Goal: Task Accomplishment & Management: Complete application form

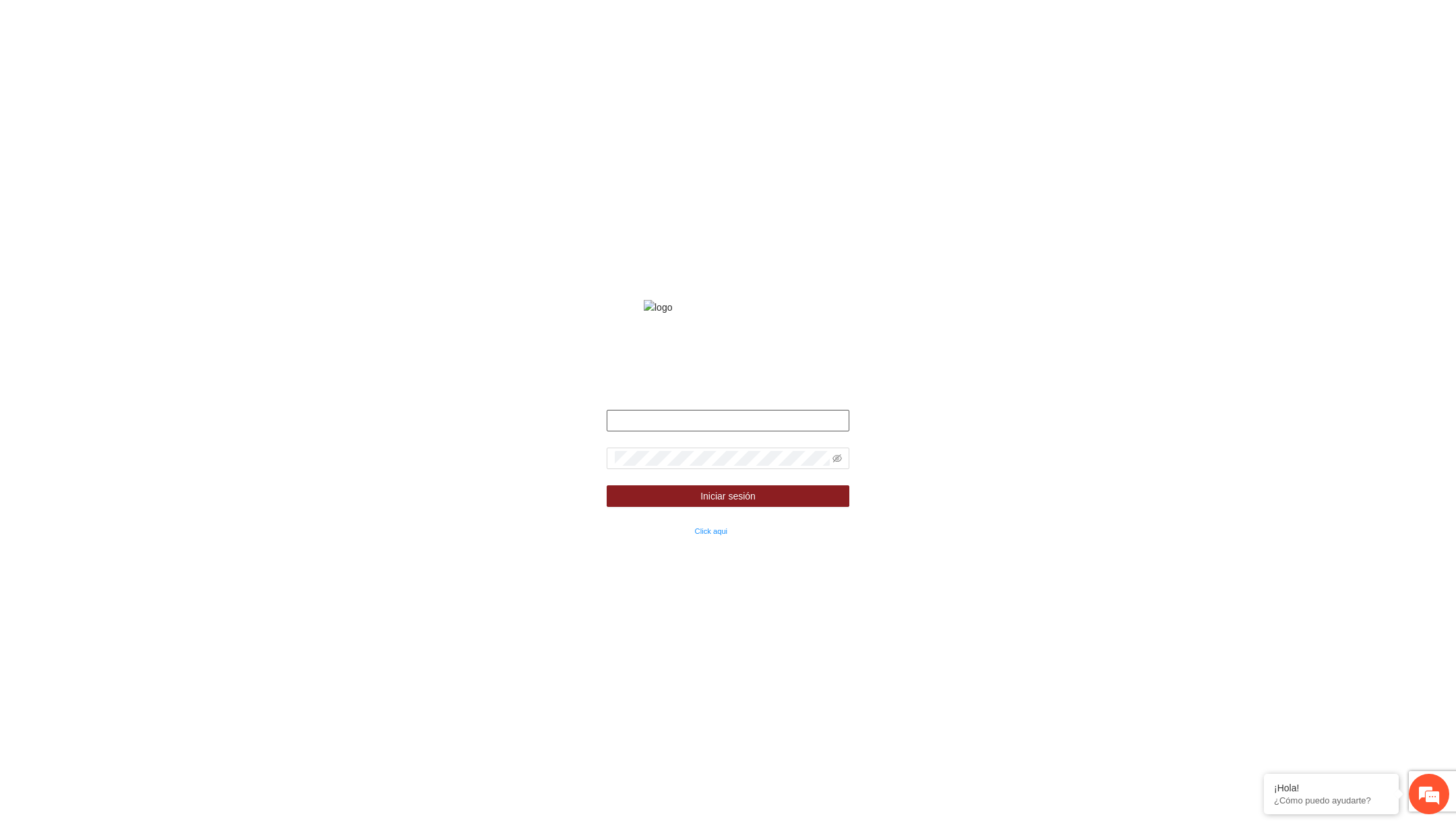
click at [792, 432] on input "text" at bounding box center [727, 420] width 242 height 22
type input "**********"
click at [837, 460] on icon "eye-invisible" at bounding box center [838, 459] width 3 height 3
click at [798, 507] on button "Iniciar sesión" at bounding box center [727, 496] width 242 height 22
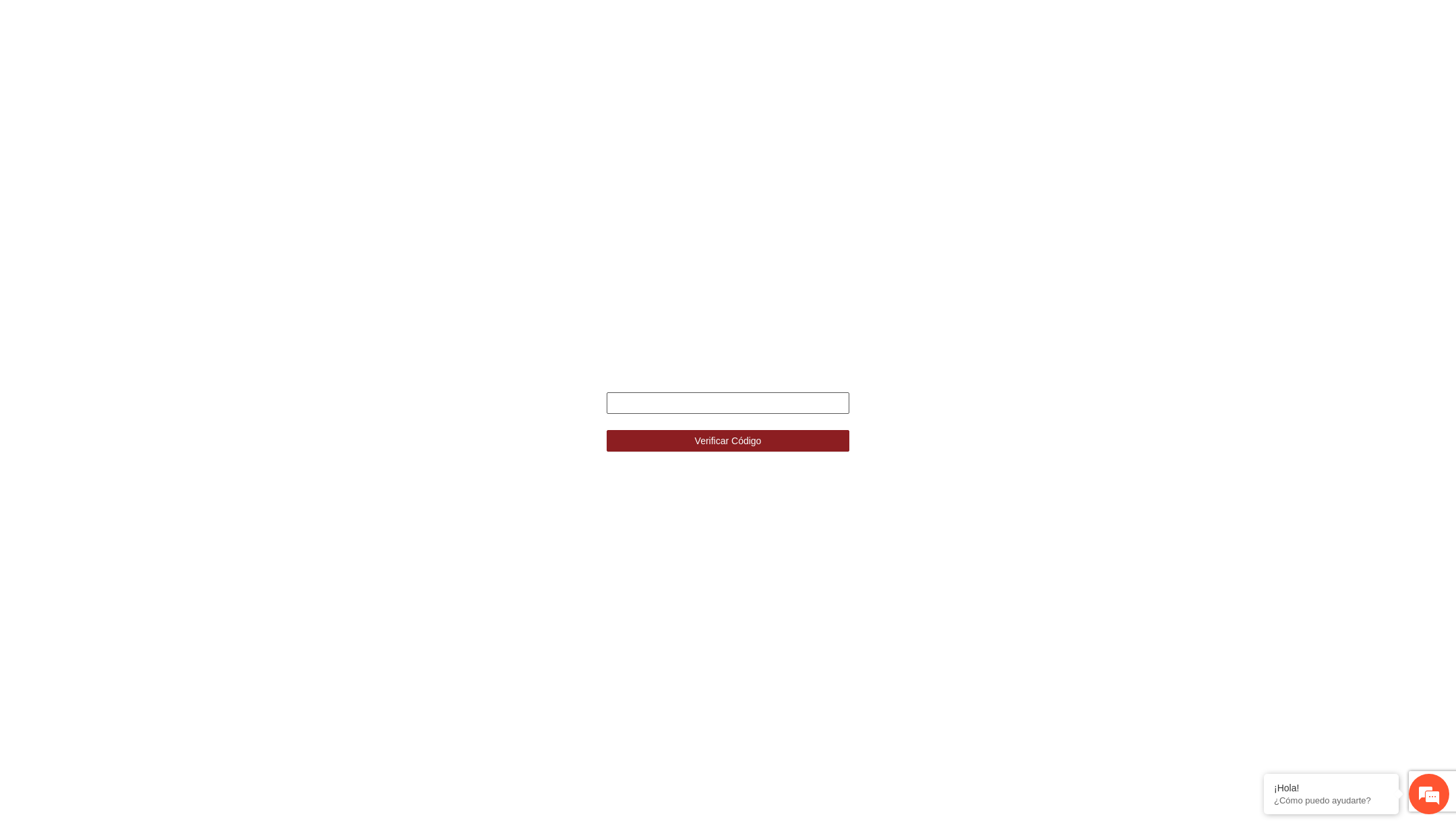
click at [813, 405] on input "text" at bounding box center [727, 403] width 242 height 22
type input "******"
click at [606, 430] on button "Verificar Código" at bounding box center [727, 441] width 242 height 22
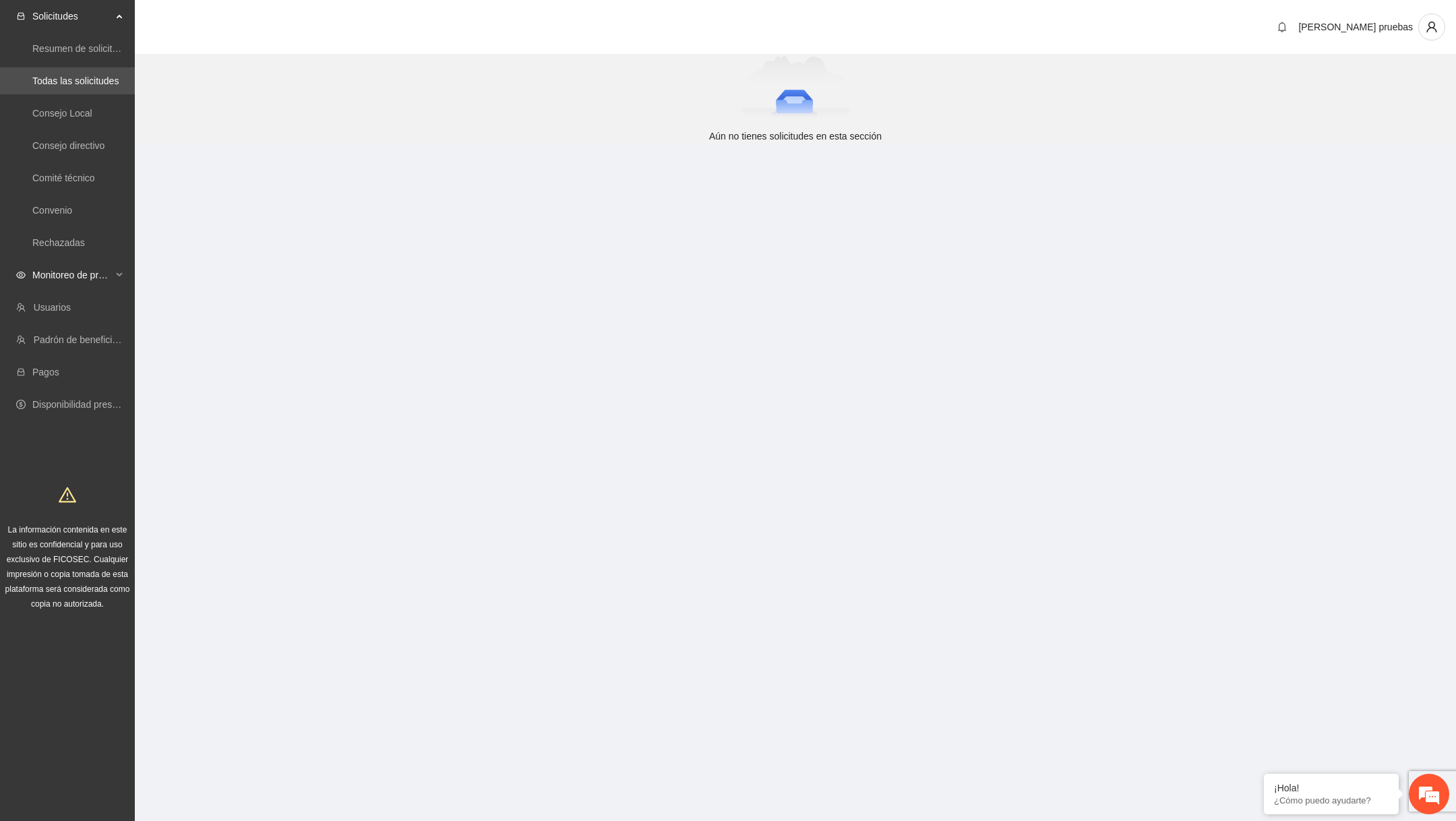
click at [100, 279] on span "Monitoreo de proyectos" at bounding box center [72, 275] width 80 height 27
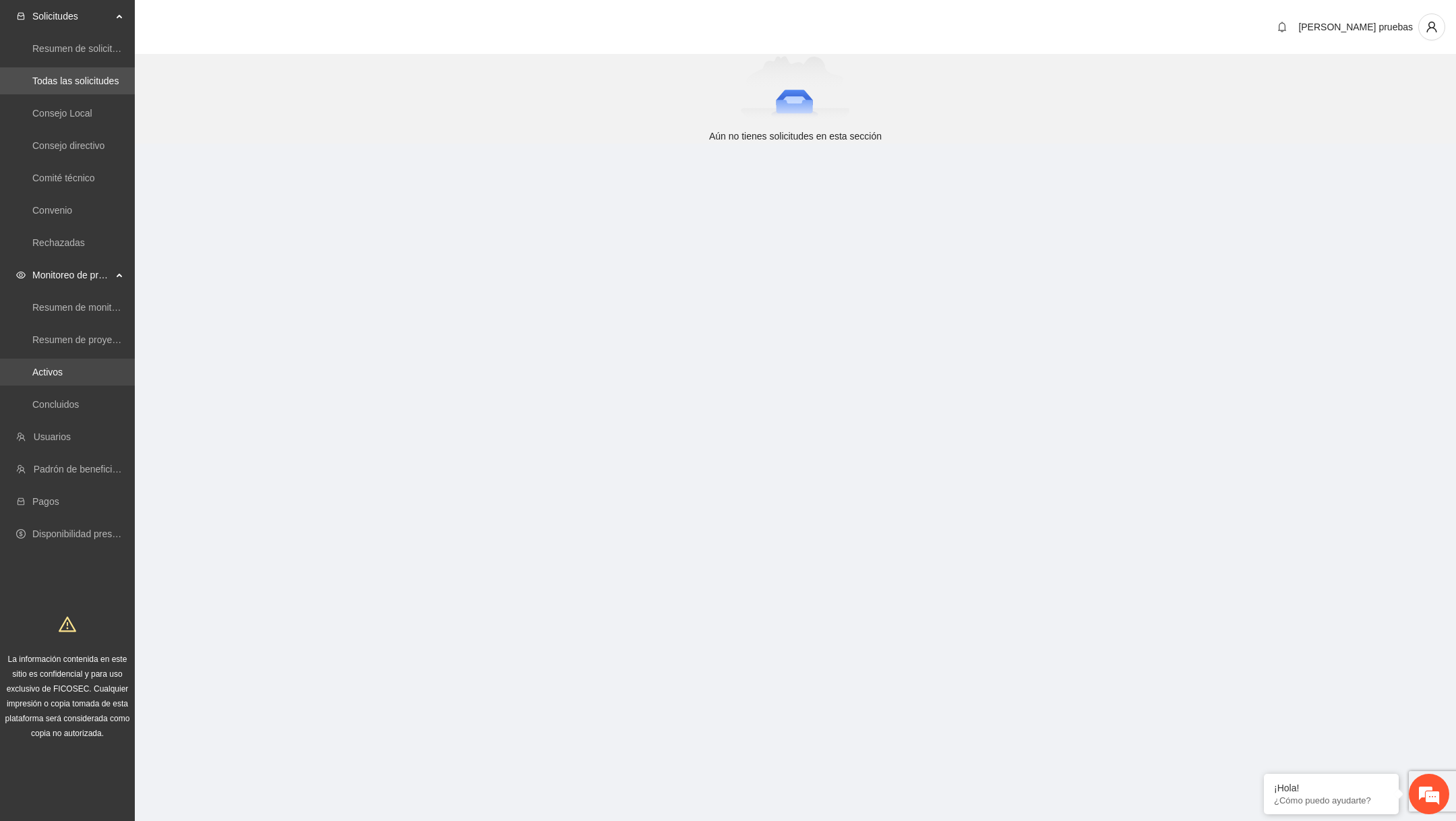
click at [63, 371] on link "Activos" at bounding box center [47, 372] width 30 height 11
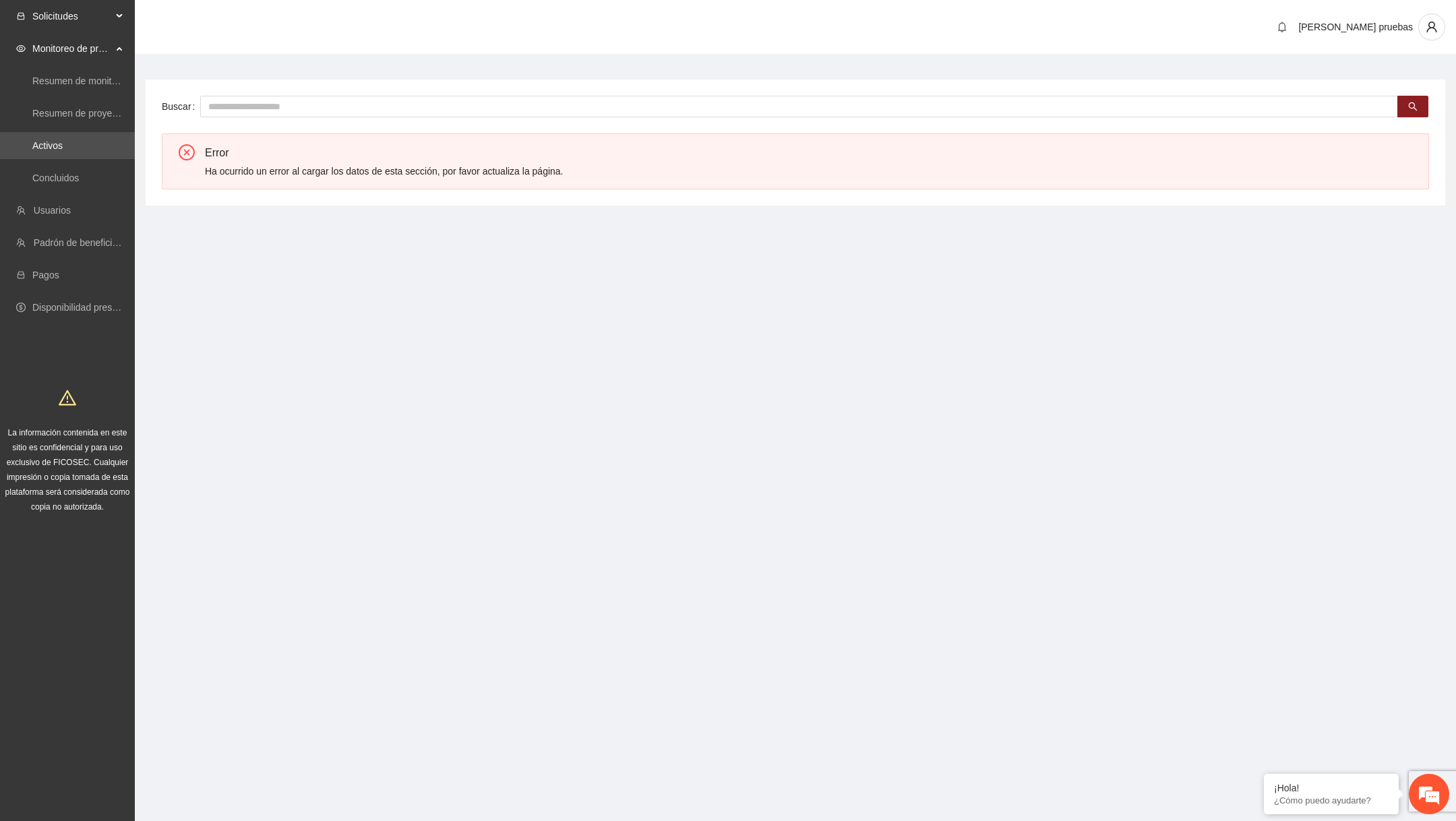
click at [103, 14] on span "Solicitudes" at bounding box center [72, 17] width 80 height 27
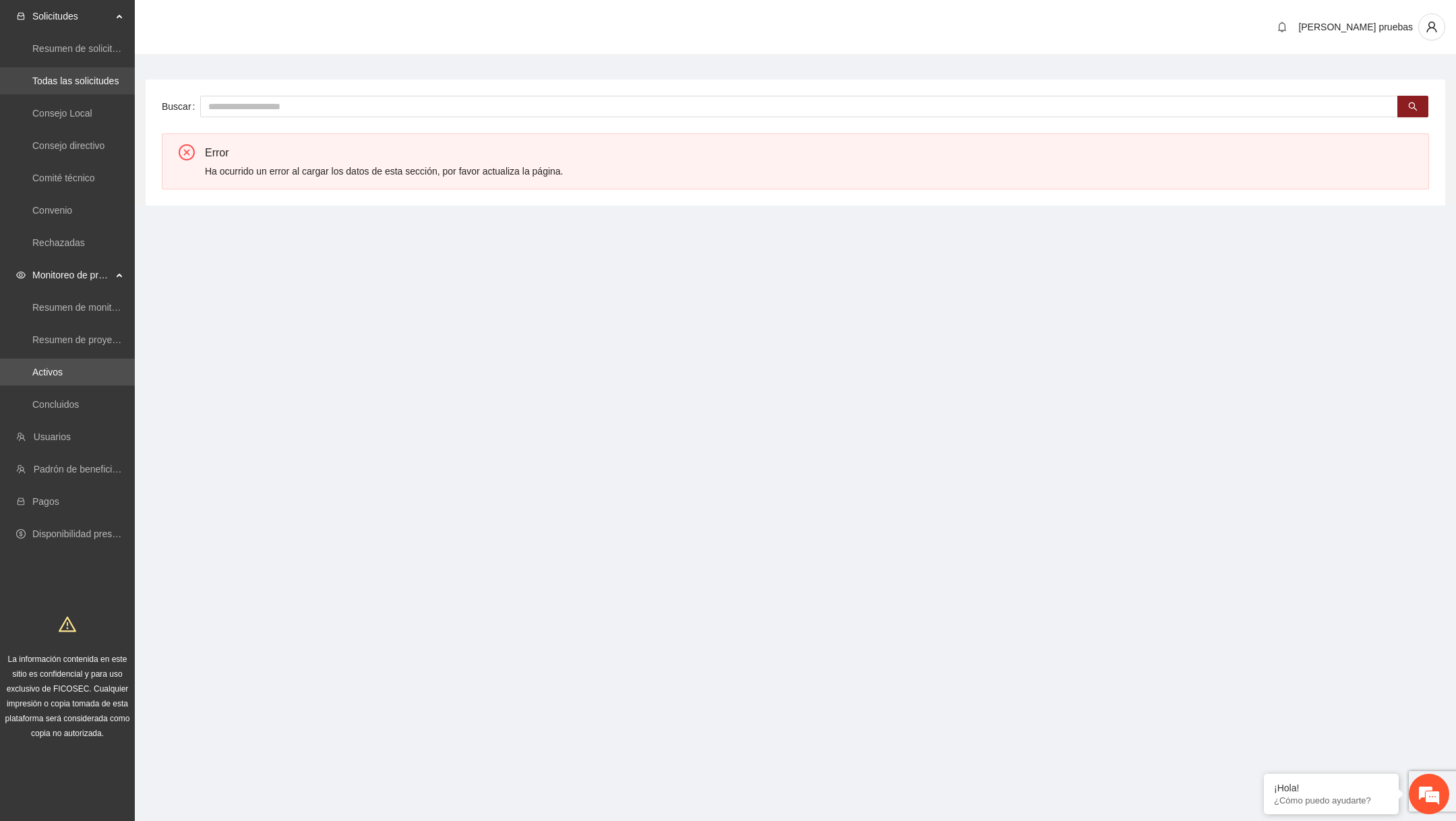
click at [77, 76] on link "Todas las solicitudes" at bounding box center [75, 81] width 86 height 11
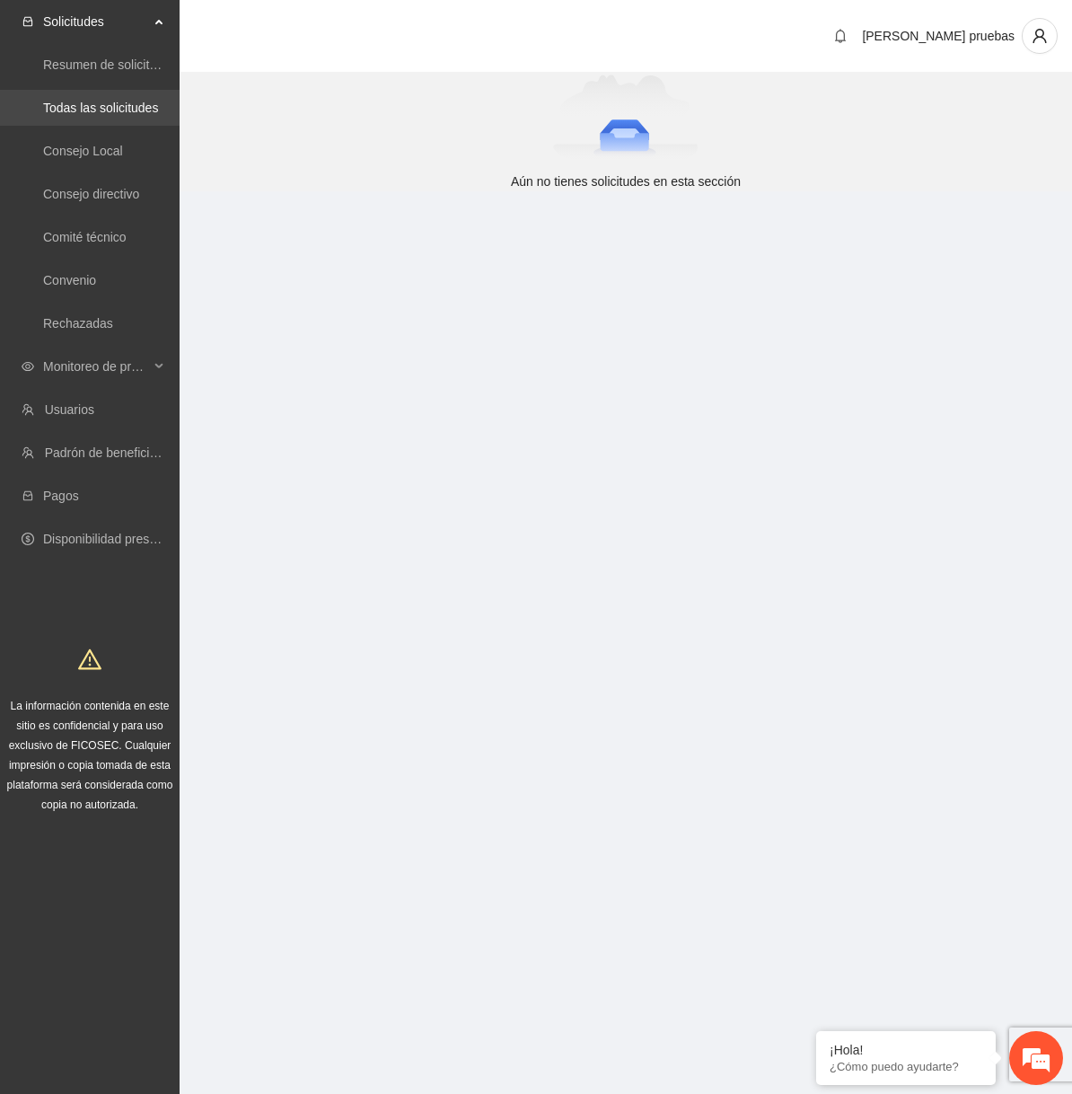
click at [110, 107] on link "Todas las solicitudes" at bounding box center [100, 108] width 115 height 14
click at [84, 372] on span "Monitoreo de proyectos" at bounding box center [96, 366] width 106 height 36
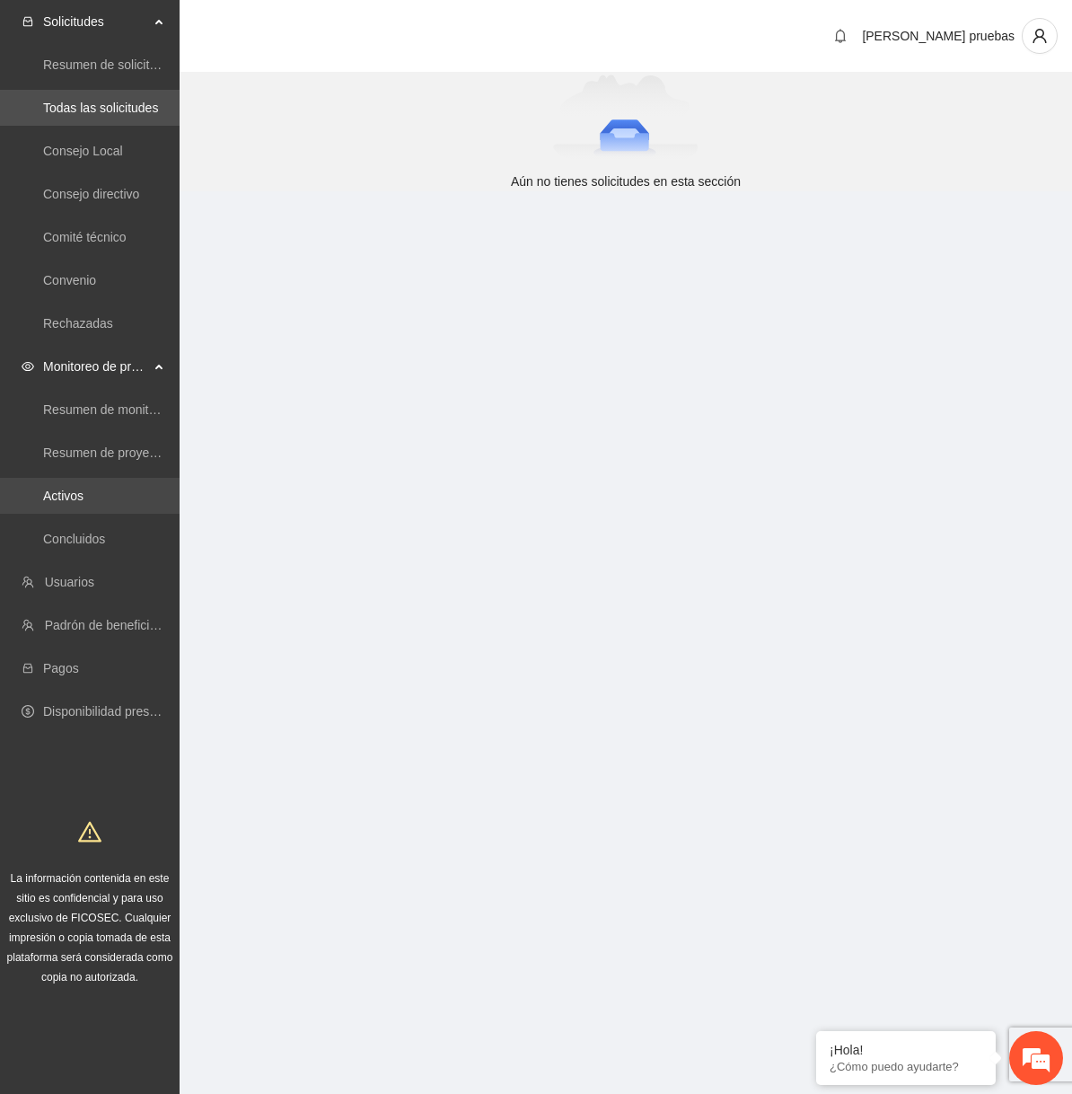
click at [84, 497] on link "Activos" at bounding box center [63, 496] width 40 height 14
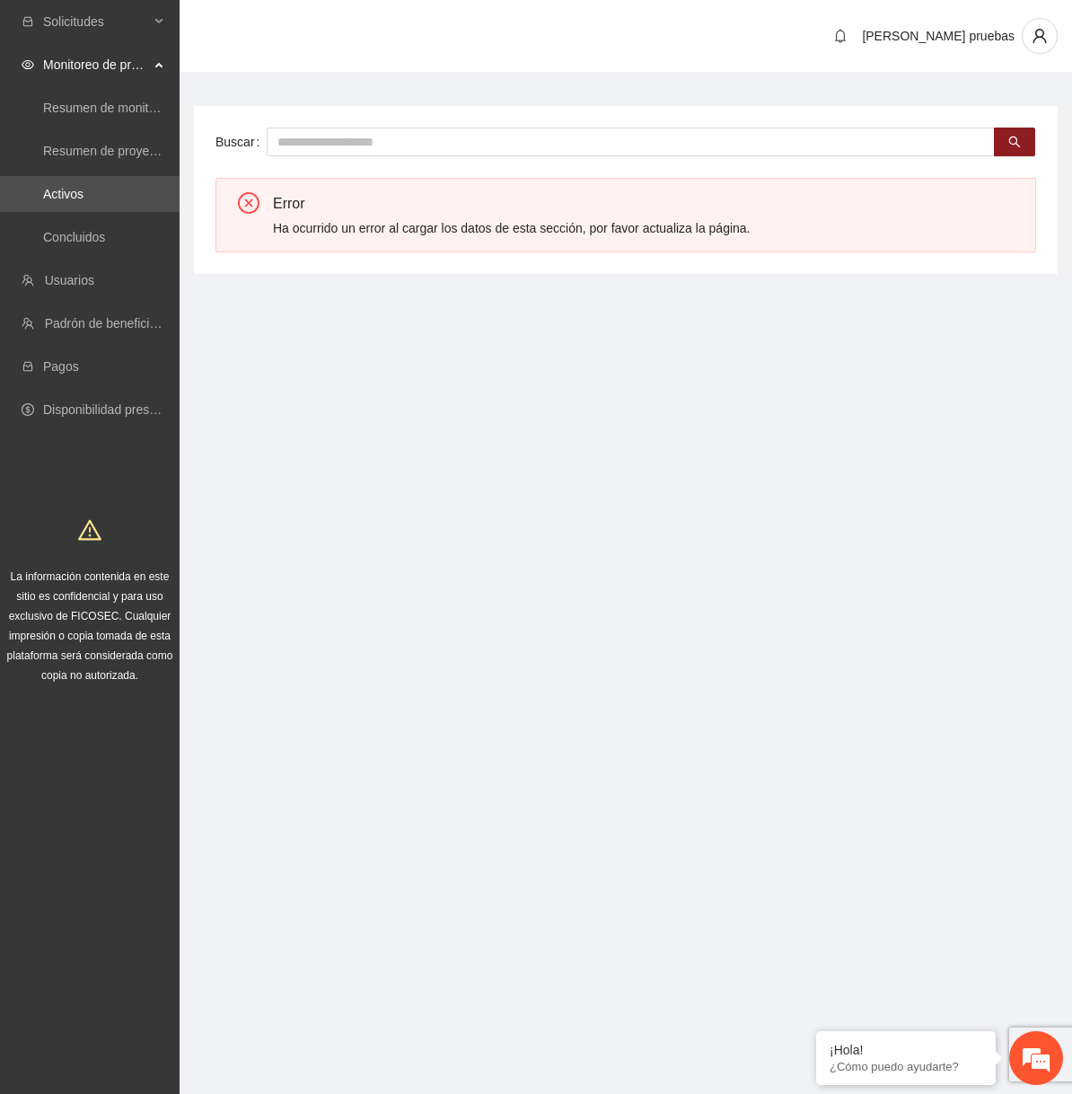
click at [119, 40] on li "Solicitudes" at bounding box center [90, 24] width 180 height 40
click at [109, 32] on span "Solicitudes" at bounding box center [96, 22] width 106 height 36
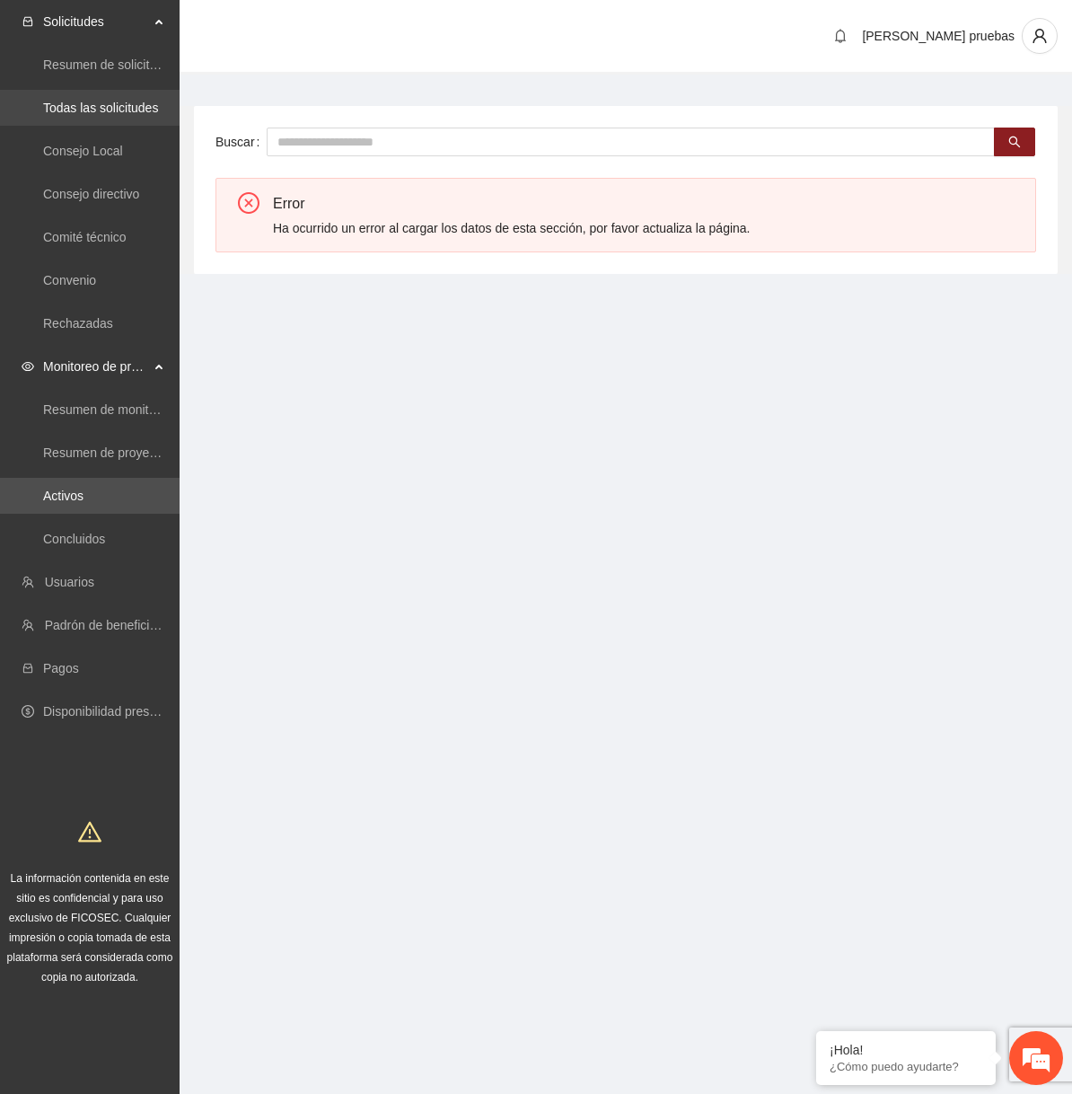
click at [113, 110] on link "Todas las solicitudes" at bounding box center [100, 108] width 115 height 14
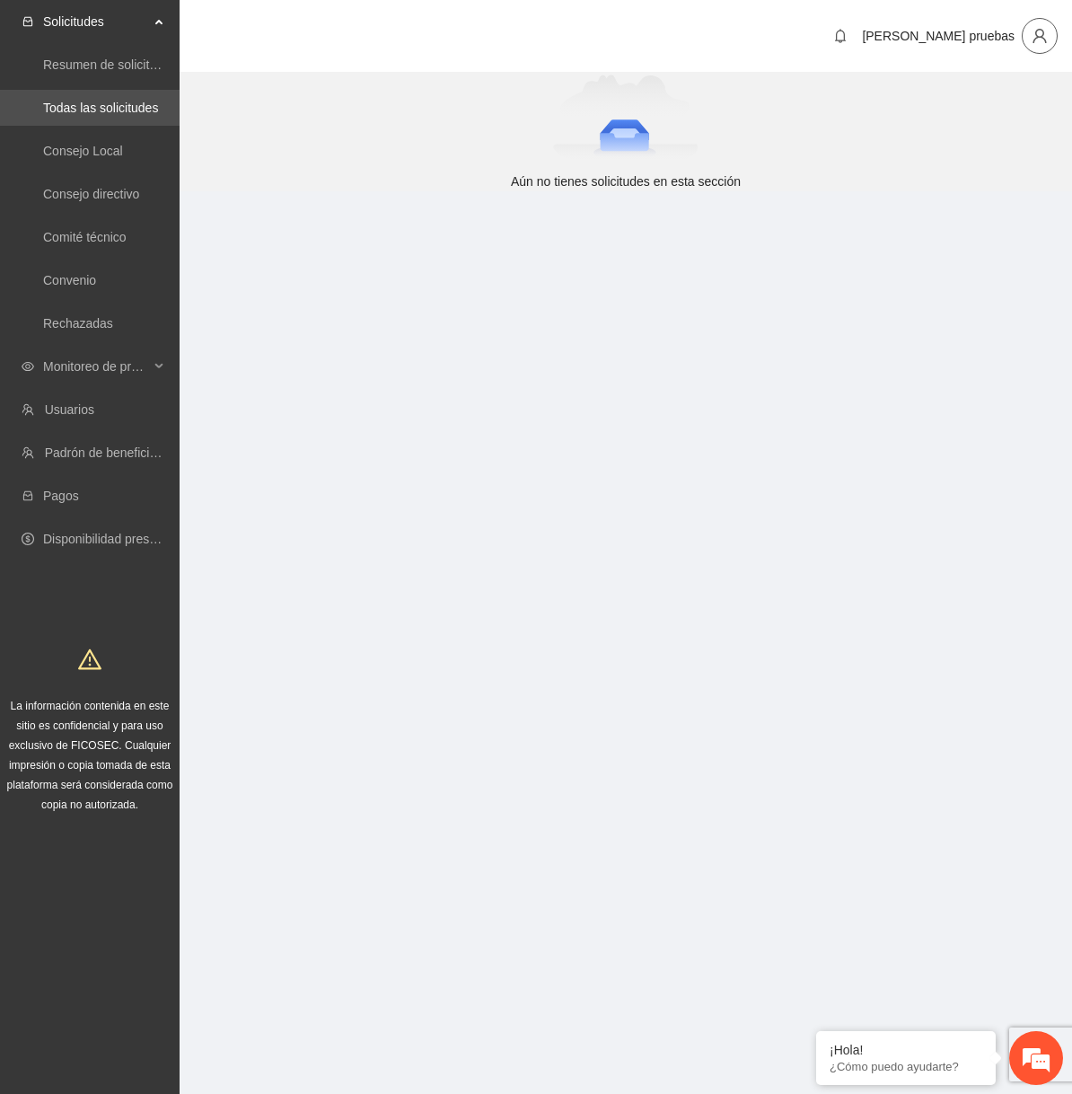
click at [1033, 31] on icon "user" at bounding box center [1040, 36] width 16 height 16
click at [998, 97] on span "Cerrar sesión" at bounding box center [987, 103] width 113 height 20
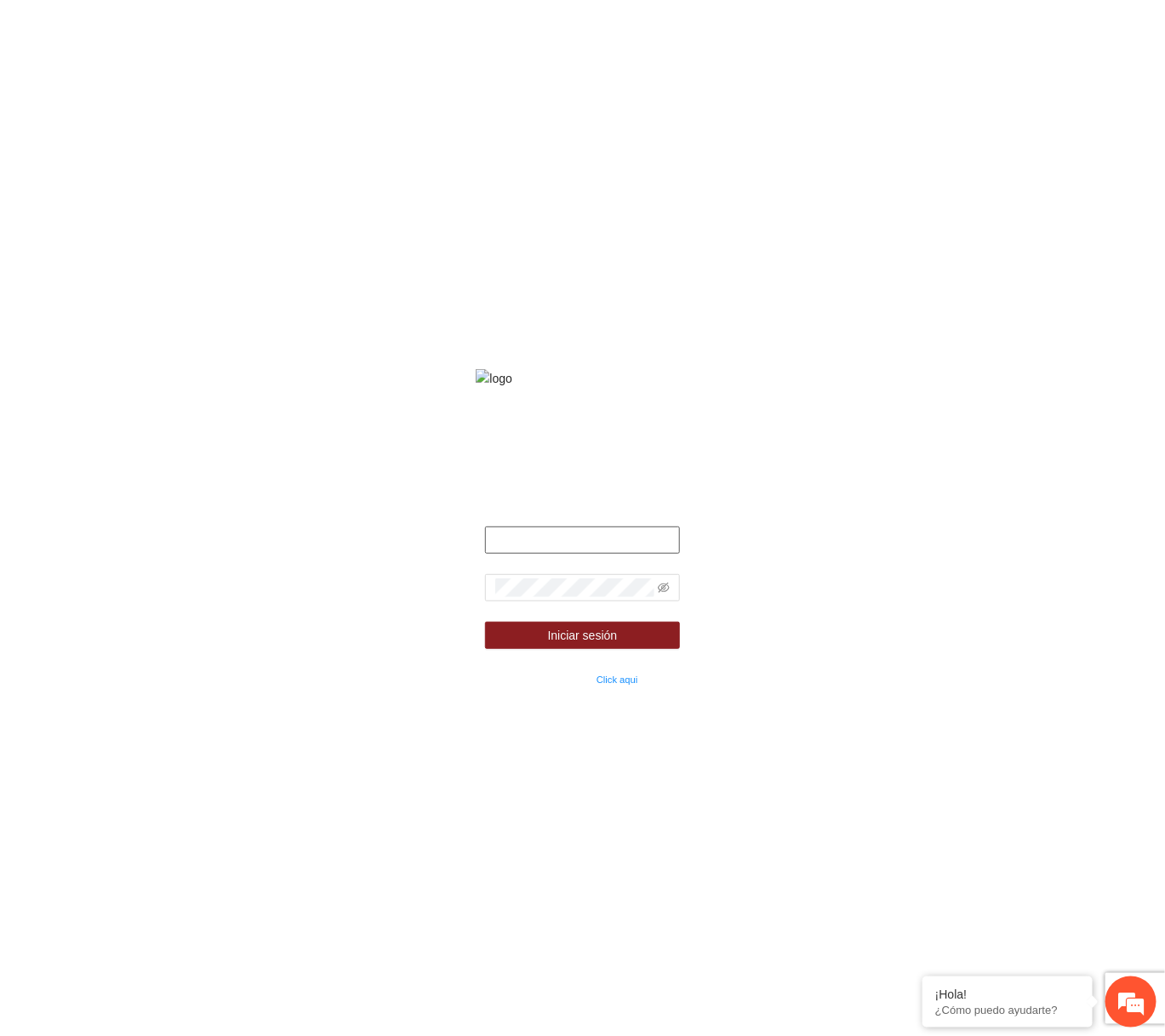
click at [625, 554] on input "text" at bounding box center [582, 540] width 194 height 27
click at [604, 553] on input "text" at bounding box center [582, 540] width 194 height 27
type input "**********"
click at [600, 601] on div at bounding box center [582, 587] width 194 height 27
click at [664, 594] on icon "eye-invisible" at bounding box center [663, 587] width 12 height 12
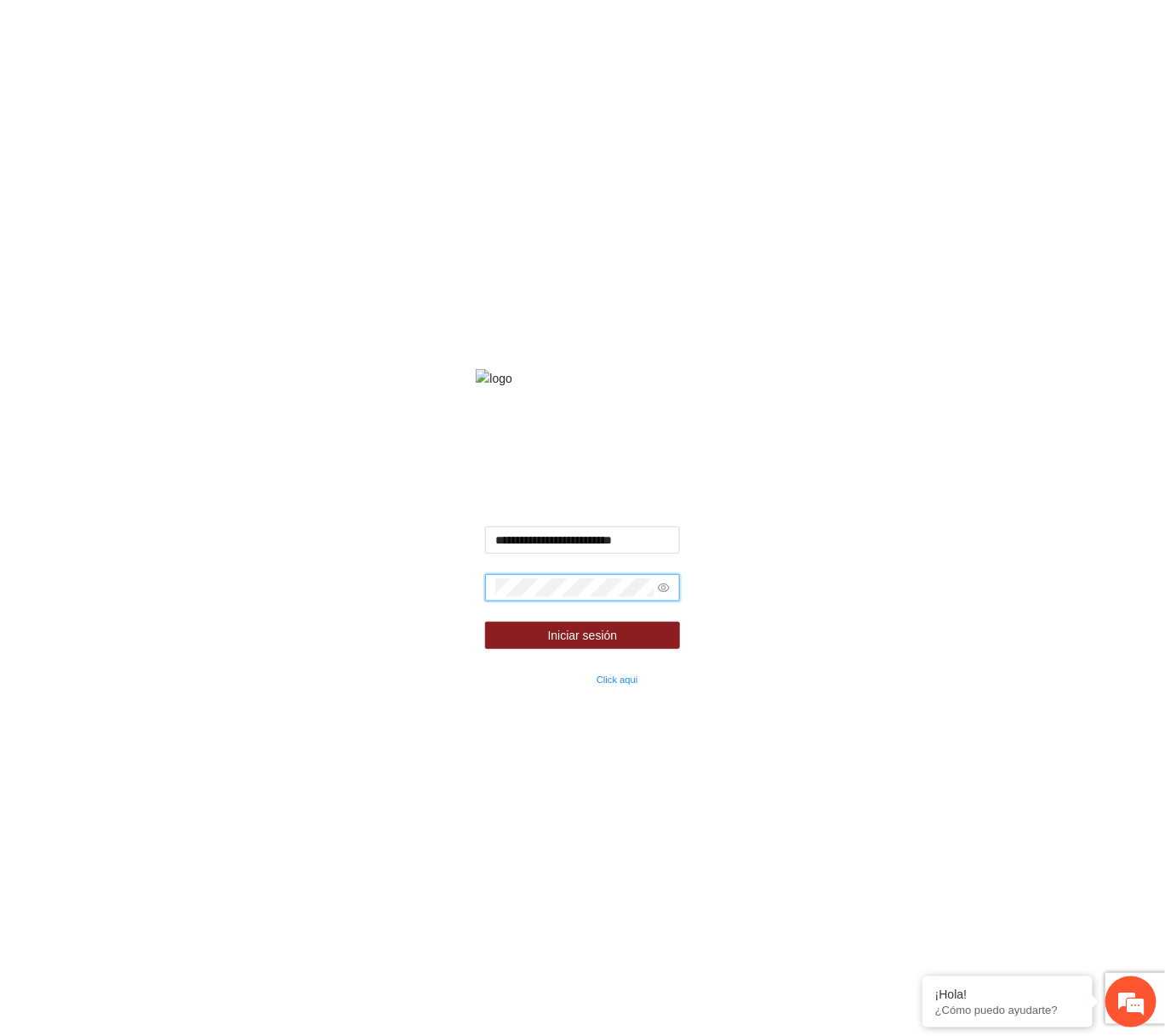
click at [485, 622] on button "Iniciar sesión" at bounding box center [582, 635] width 194 height 27
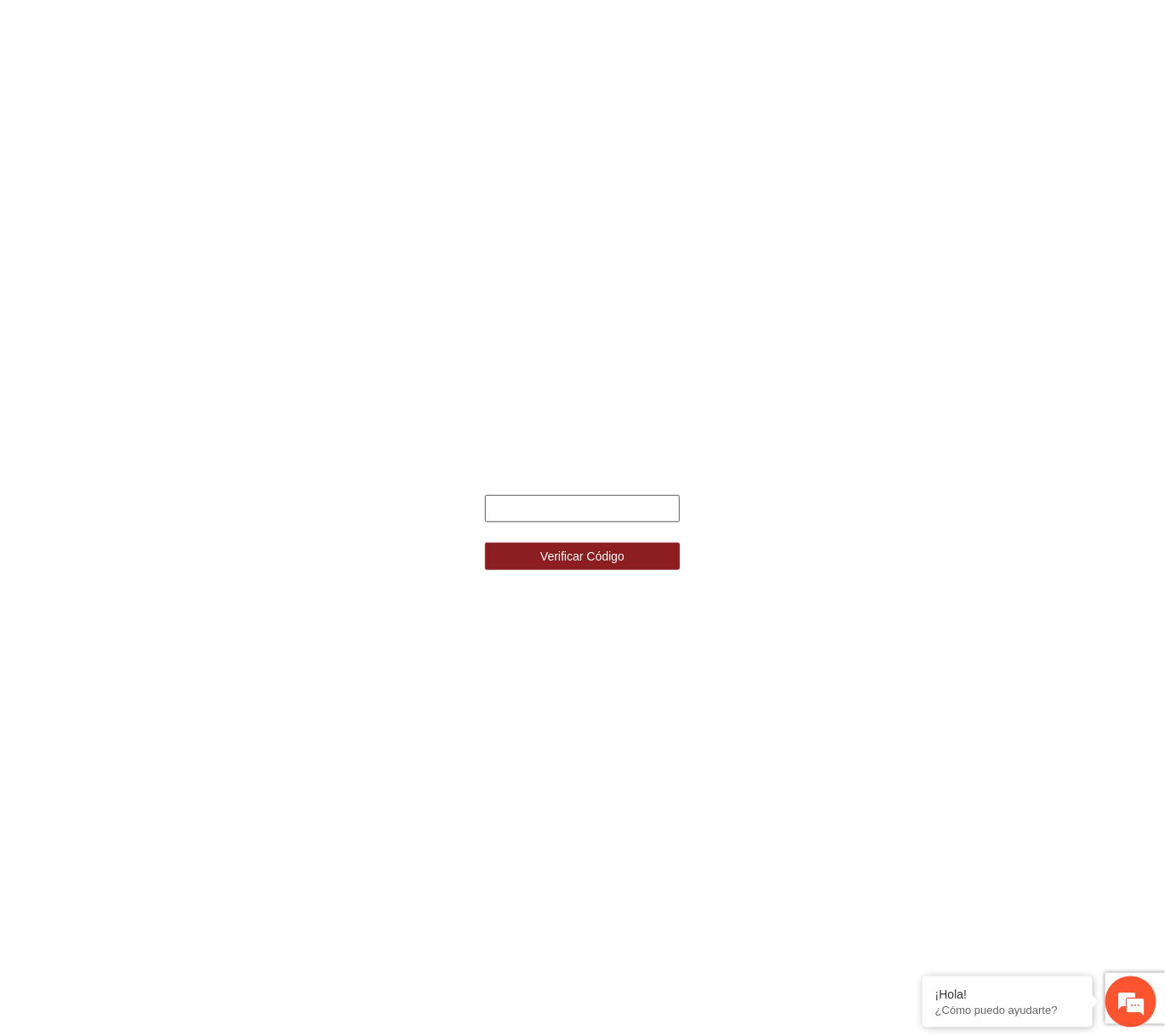
click at [596, 512] on input "text" at bounding box center [582, 509] width 194 height 27
type input "******"
click at [485, 543] on button "Verificar Código" at bounding box center [582, 556] width 194 height 27
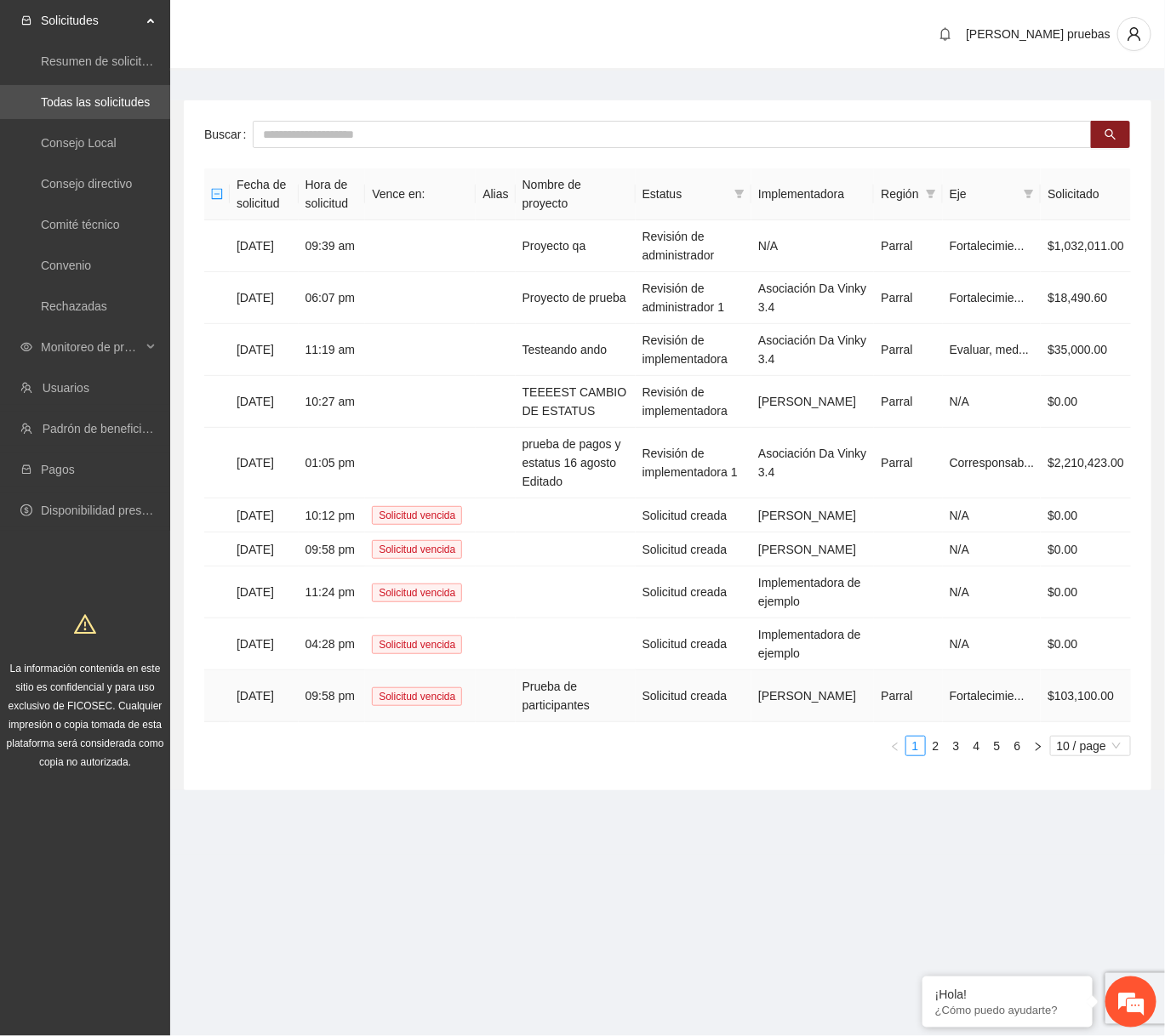
click at [590, 723] on td "Prueba de participantes" at bounding box center [575, 696] width 120 height 52
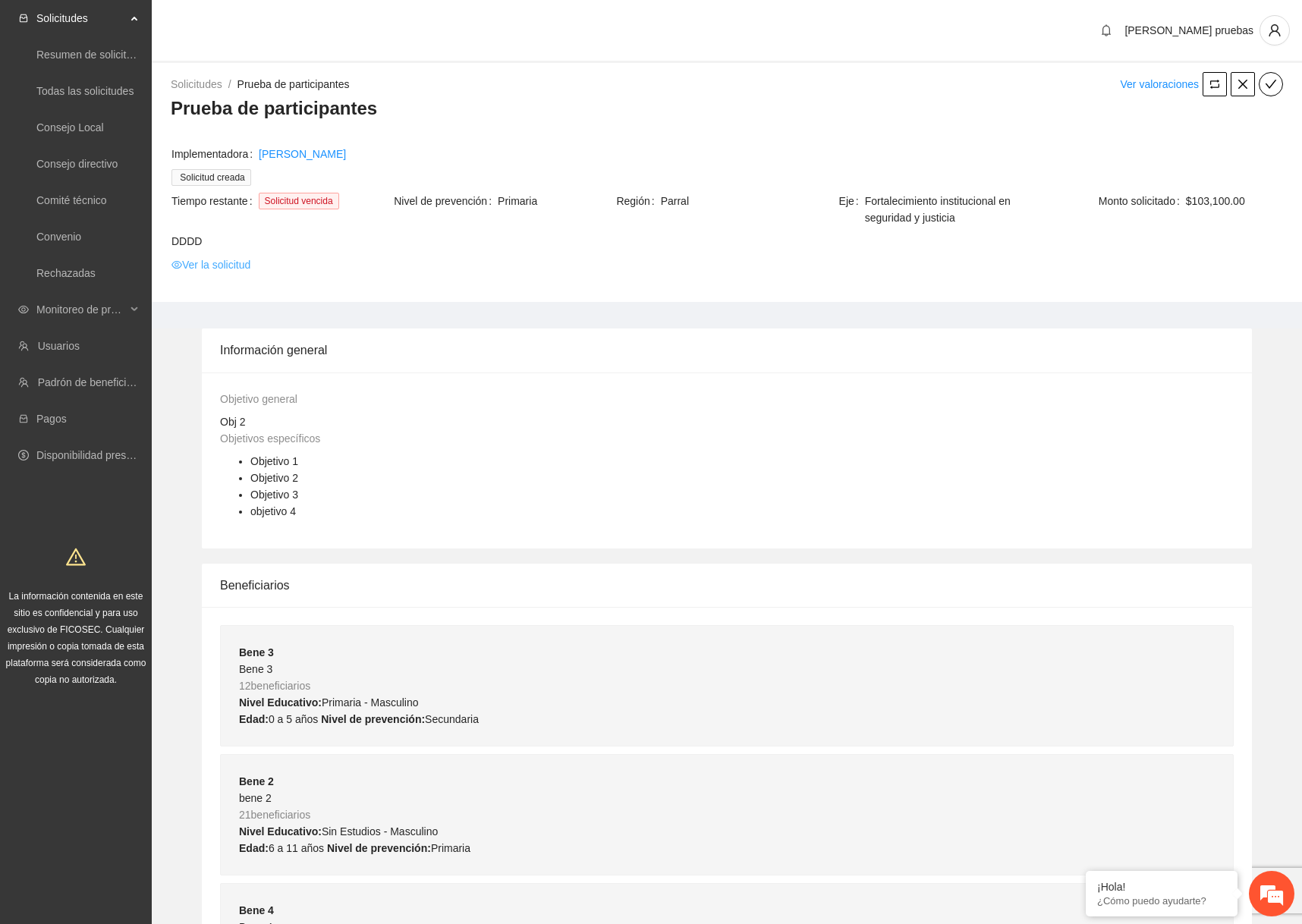
click at [237, 261] on link "Ver la solicitud" at bounding box center [210, 265] width 79 height 17
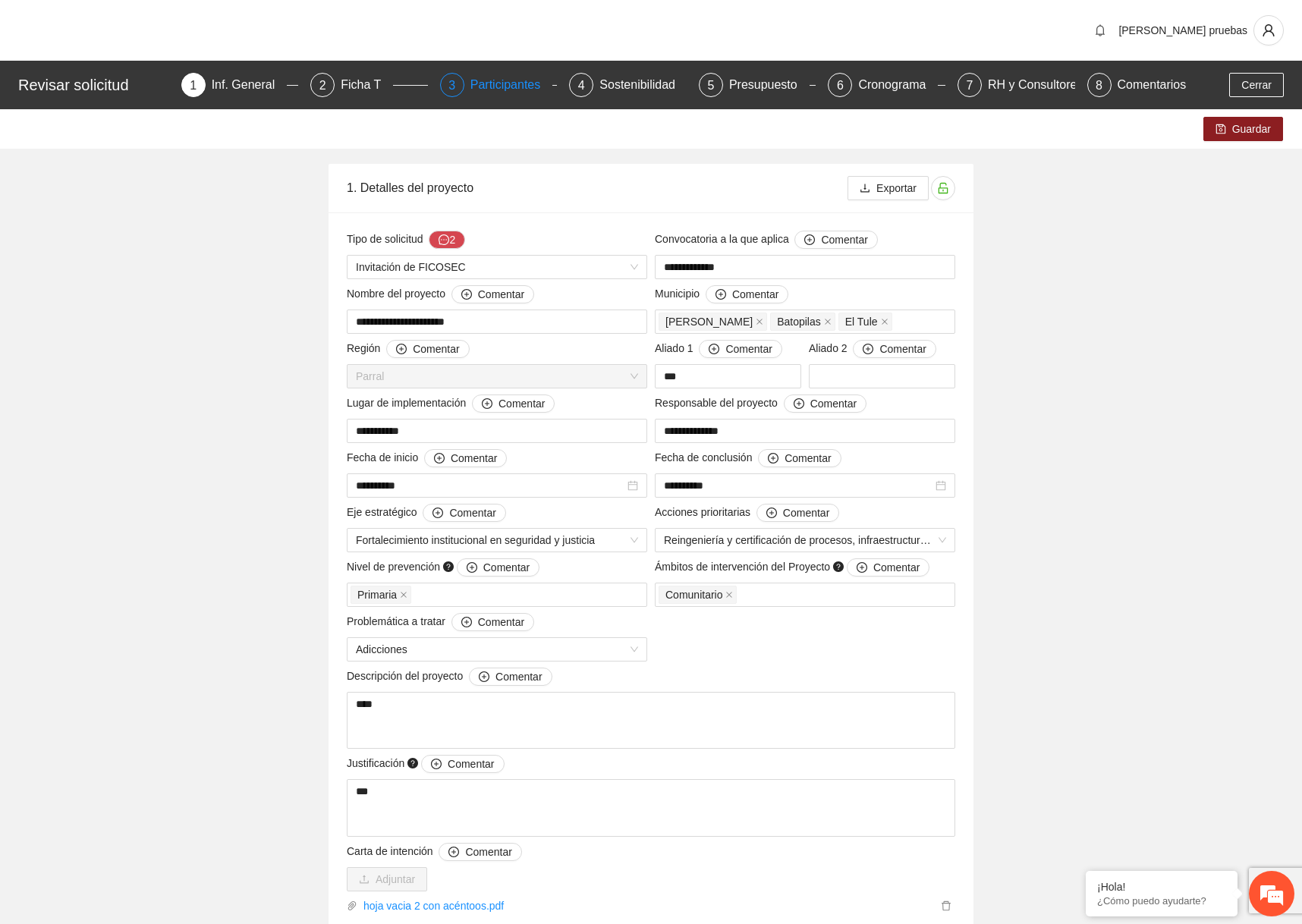
click at [471, 89] on div "Participantes" at bounding box center [512, 84] width 83 height 24
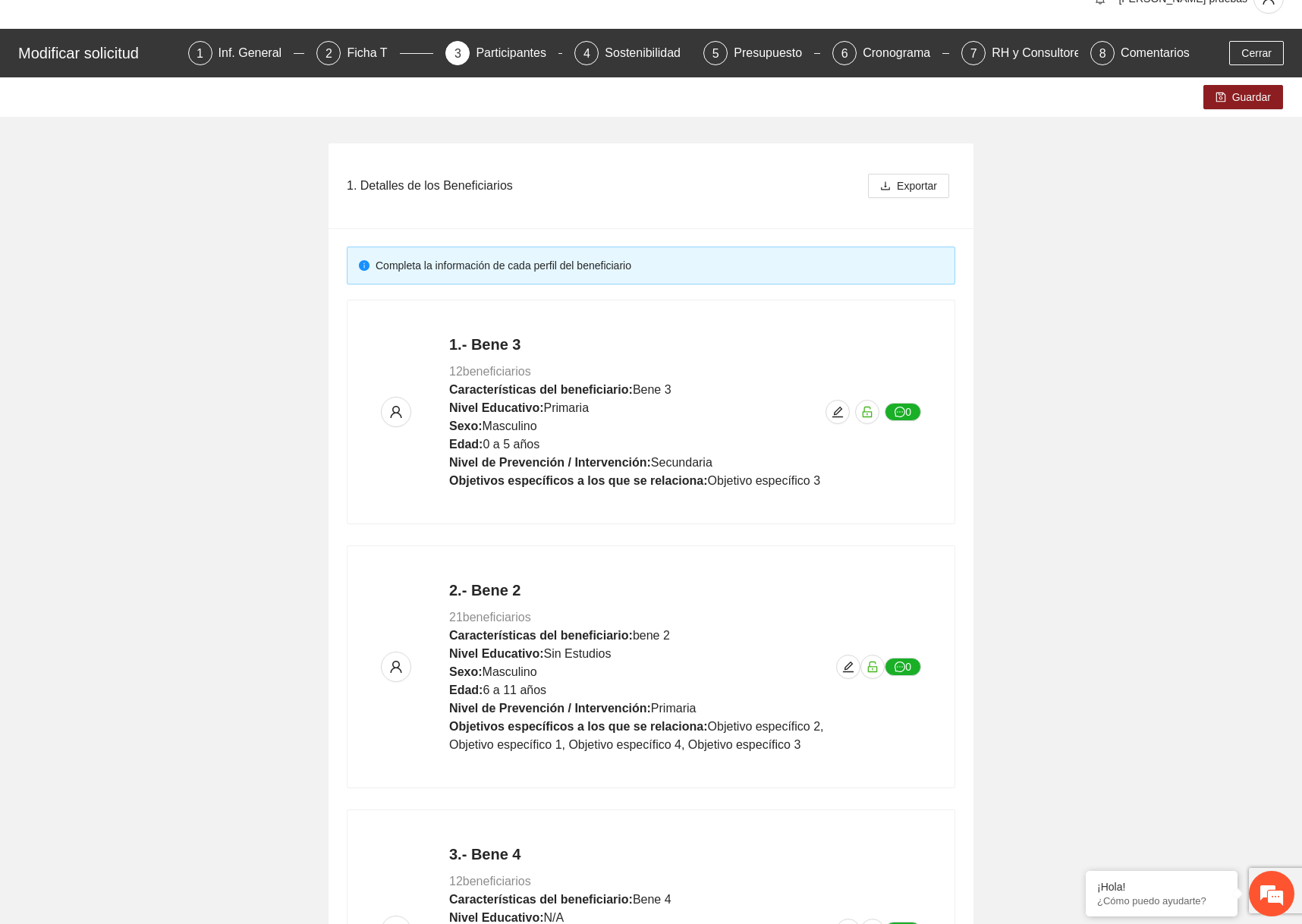
scroll to position [531, 0]
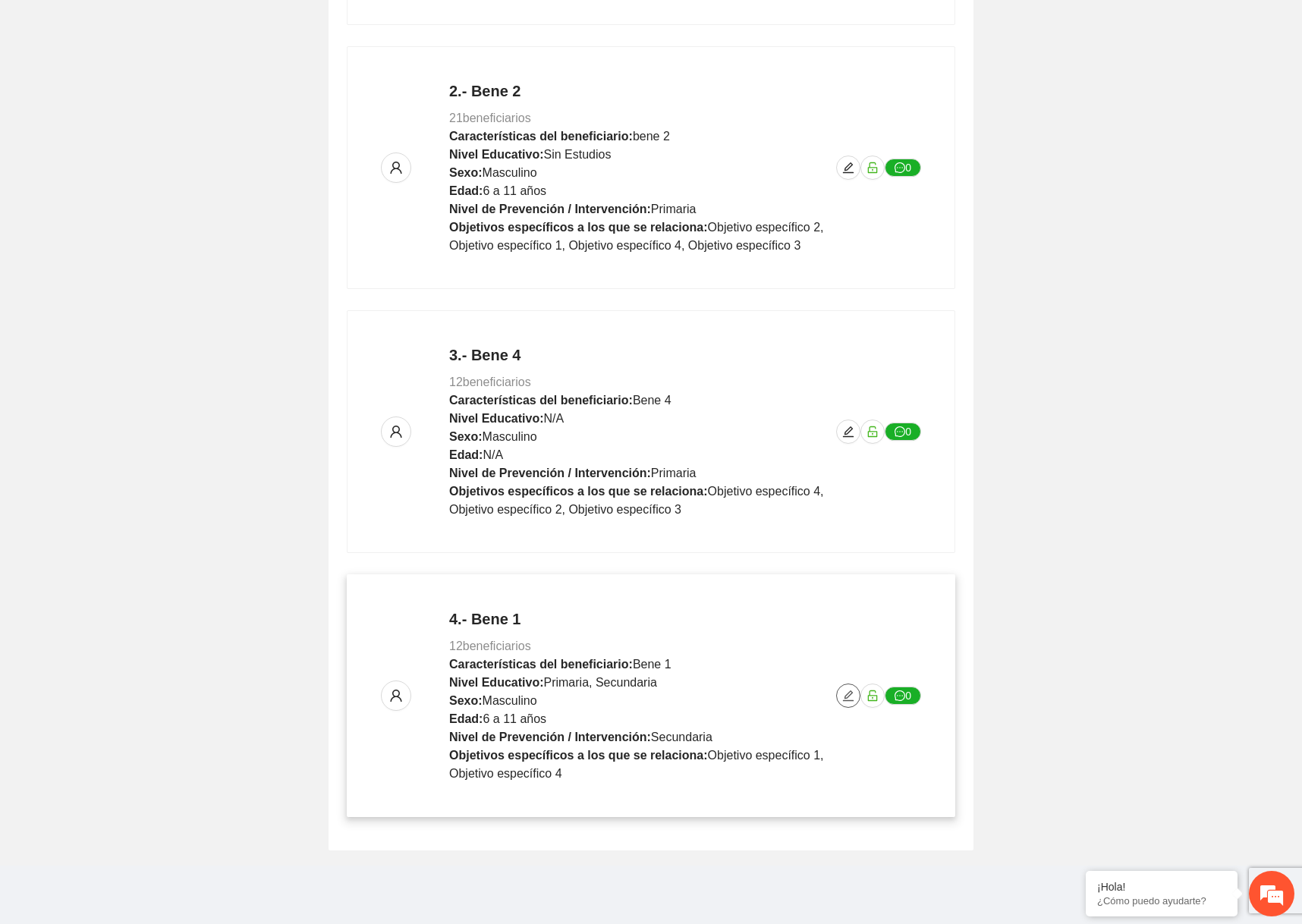
click at [846, 694] on icon "edit" at bounding box center [848, 695] width 12 height 12
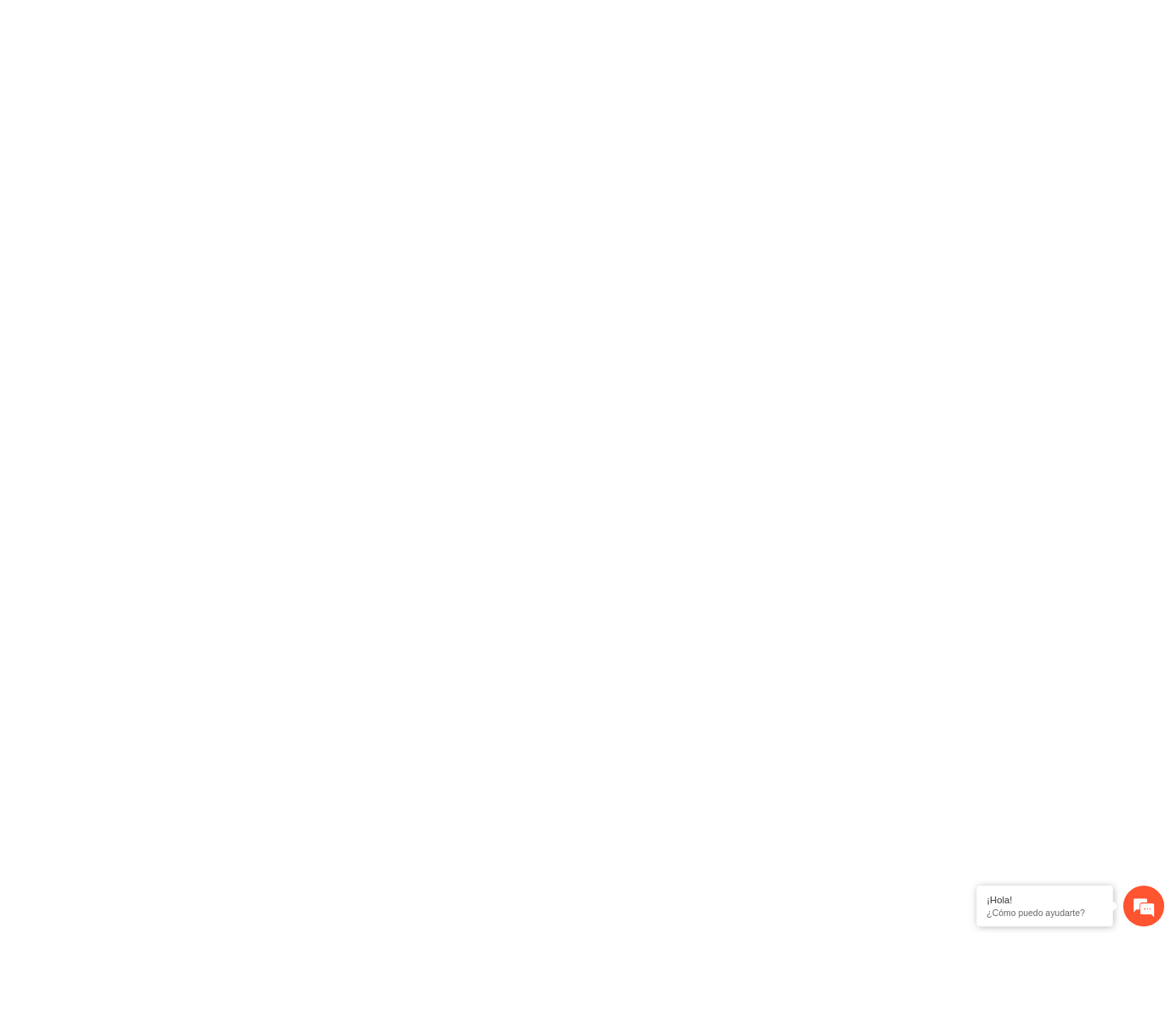
scroll to position [0, 0]
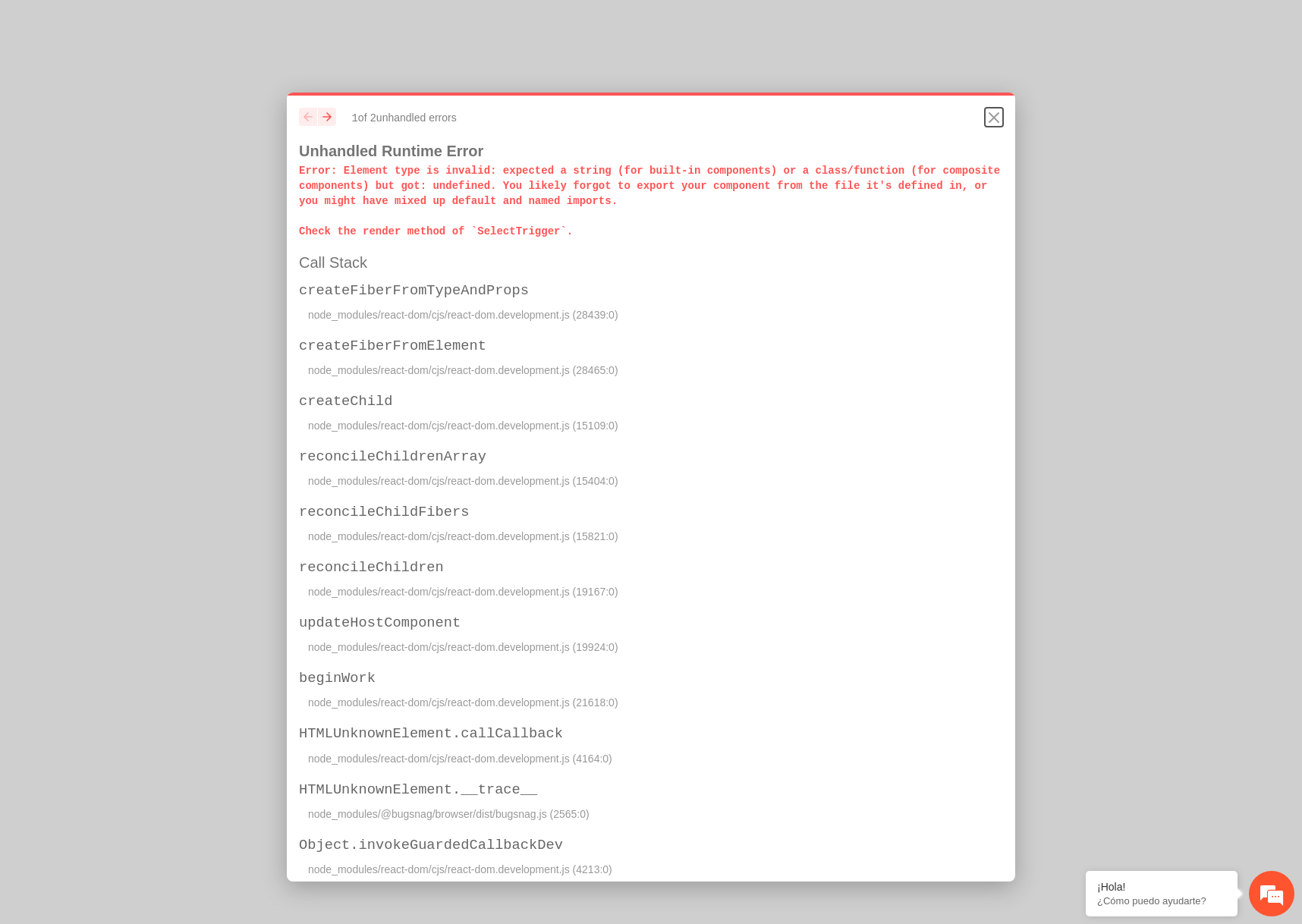
click at [991, 118] on icon "Close" at bounding box center [994, 117] width 19 height 19
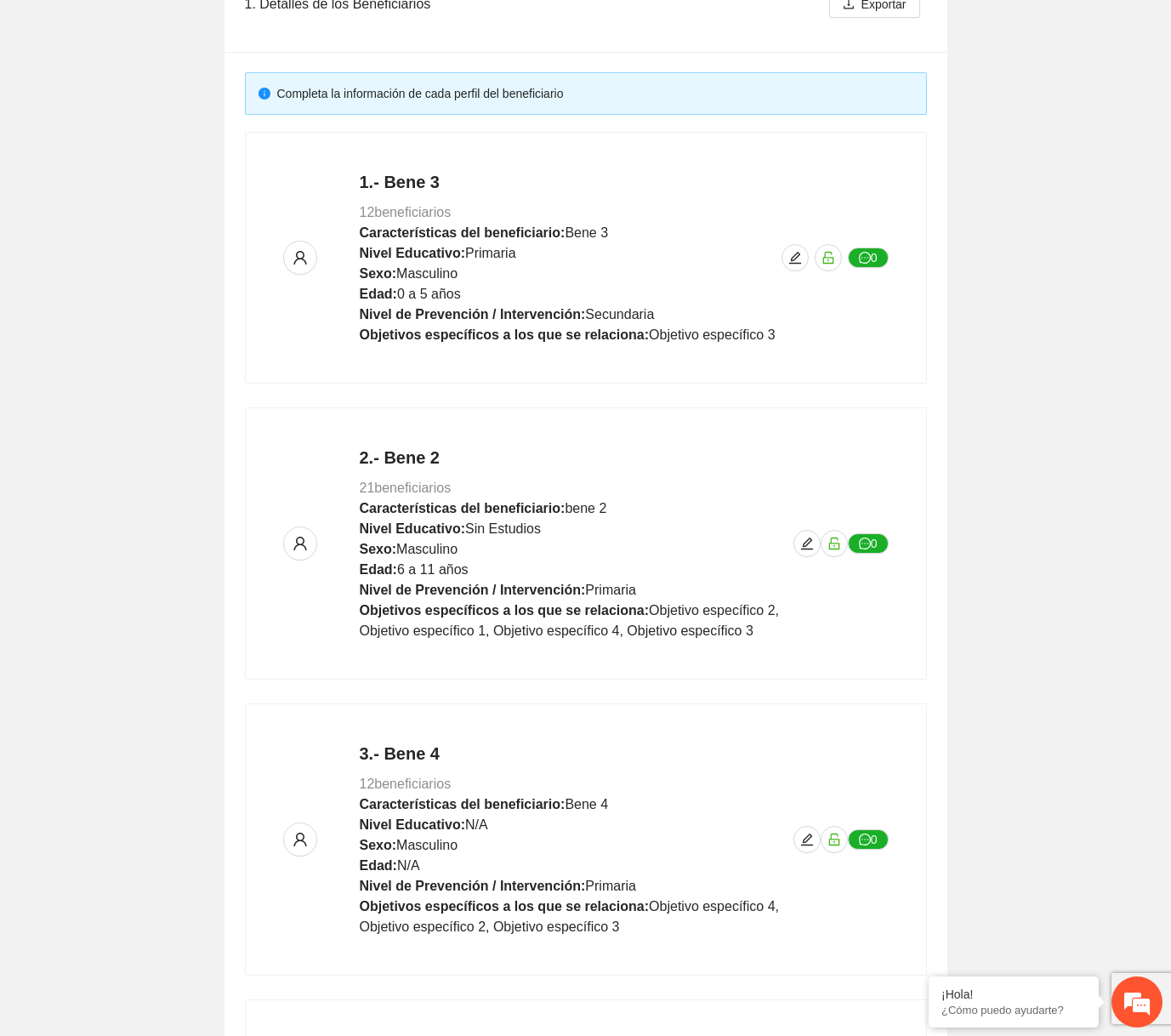
scroll to position [650, 0]
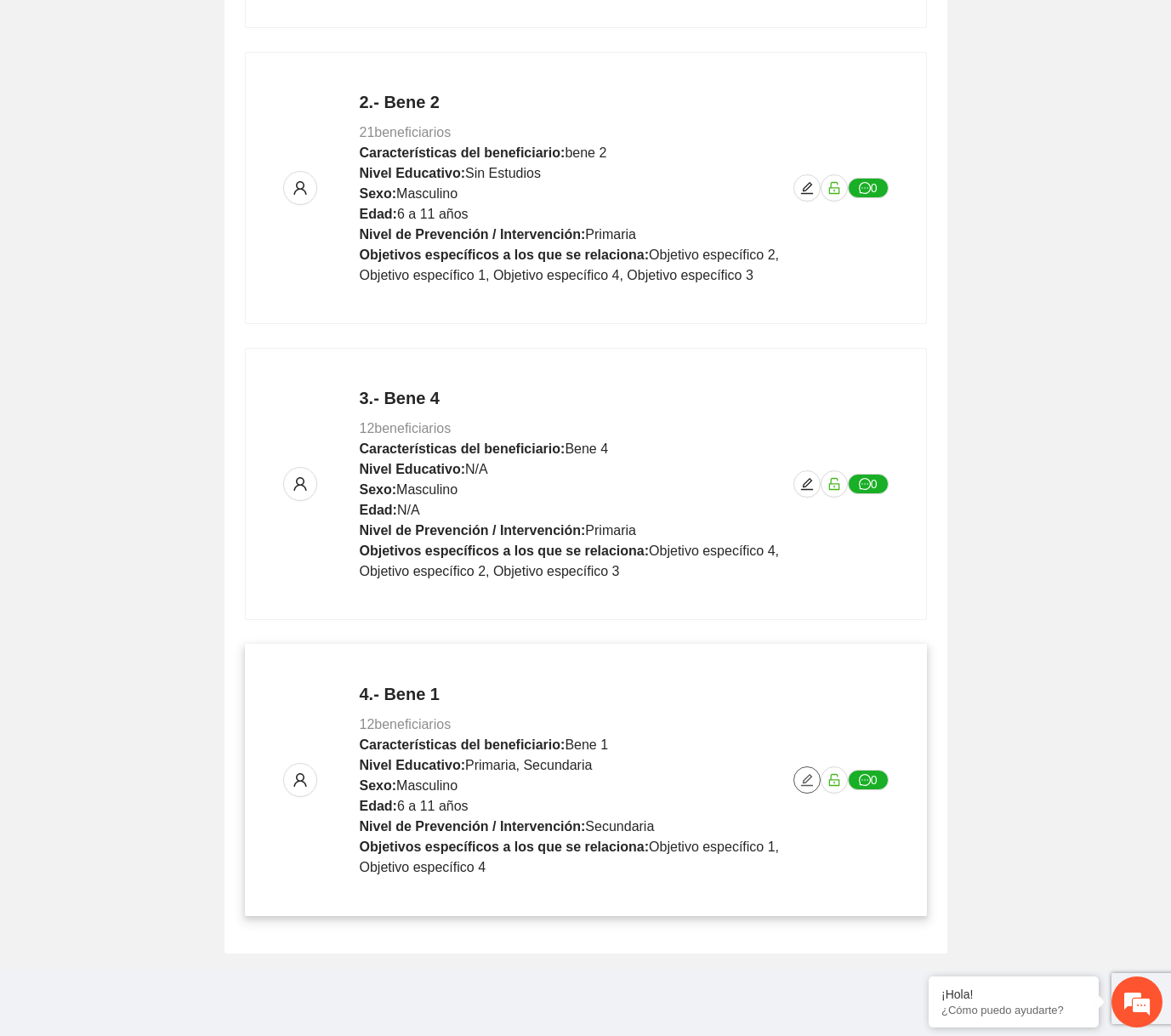
click at [811, 773] on icon "edit" at bounding box center [807, 779] width 13 height 13
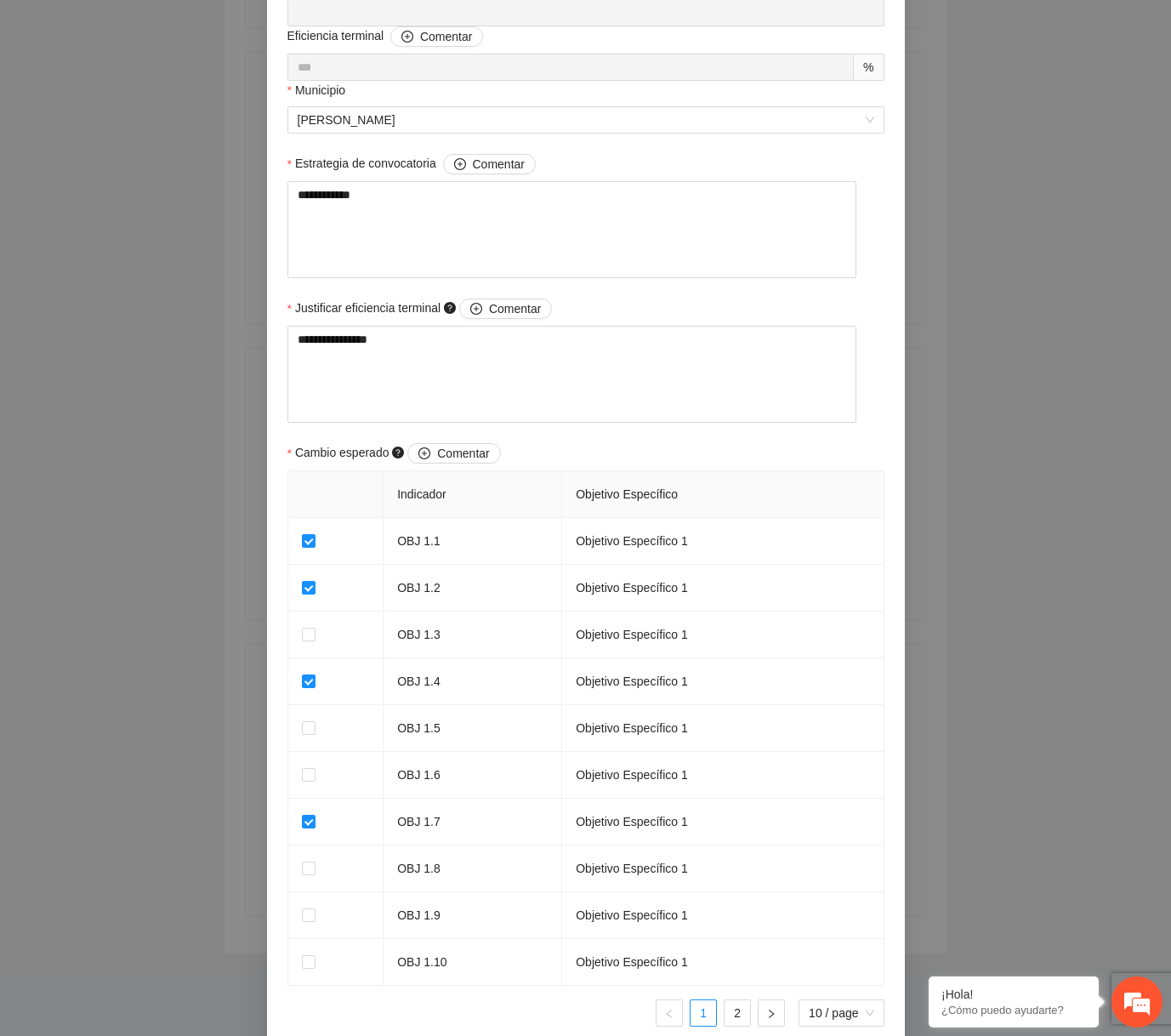
scroll to position [1288, 0]
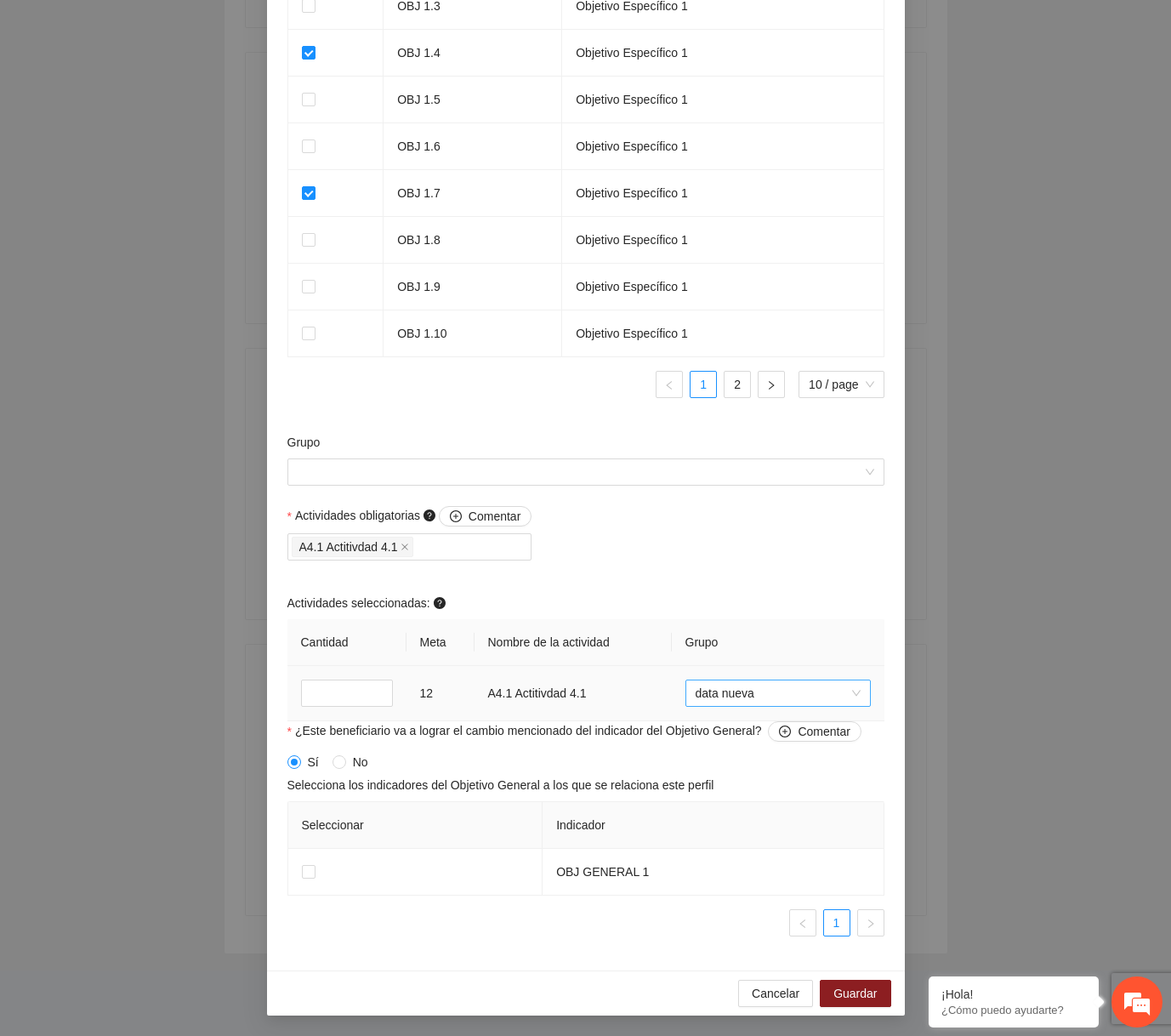
click at [789, 706] on span "data nueva" at bounding box center [778, 693] width 165 height 26
click at [695, 501] on div "Grupo" at bounding box center [585, 469] width 605 height 73
click at [789, 558] on div "Actividades obligatorias Comentar A4.1 Actitivdad 4.1 Actividades seleccionadas…" at bounding box center [585, 613] width 605 height 215
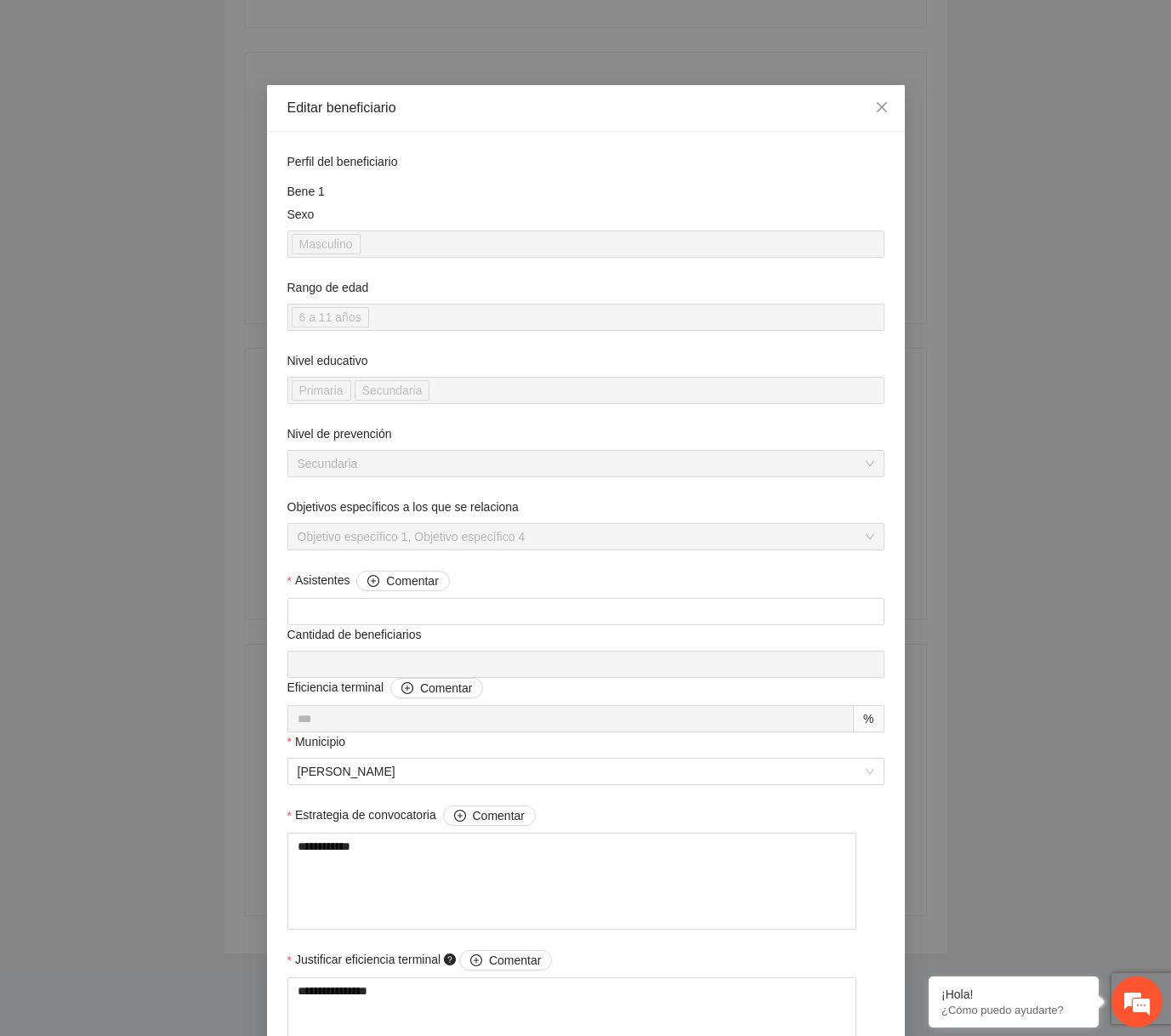
scroll to position [1288, 0]
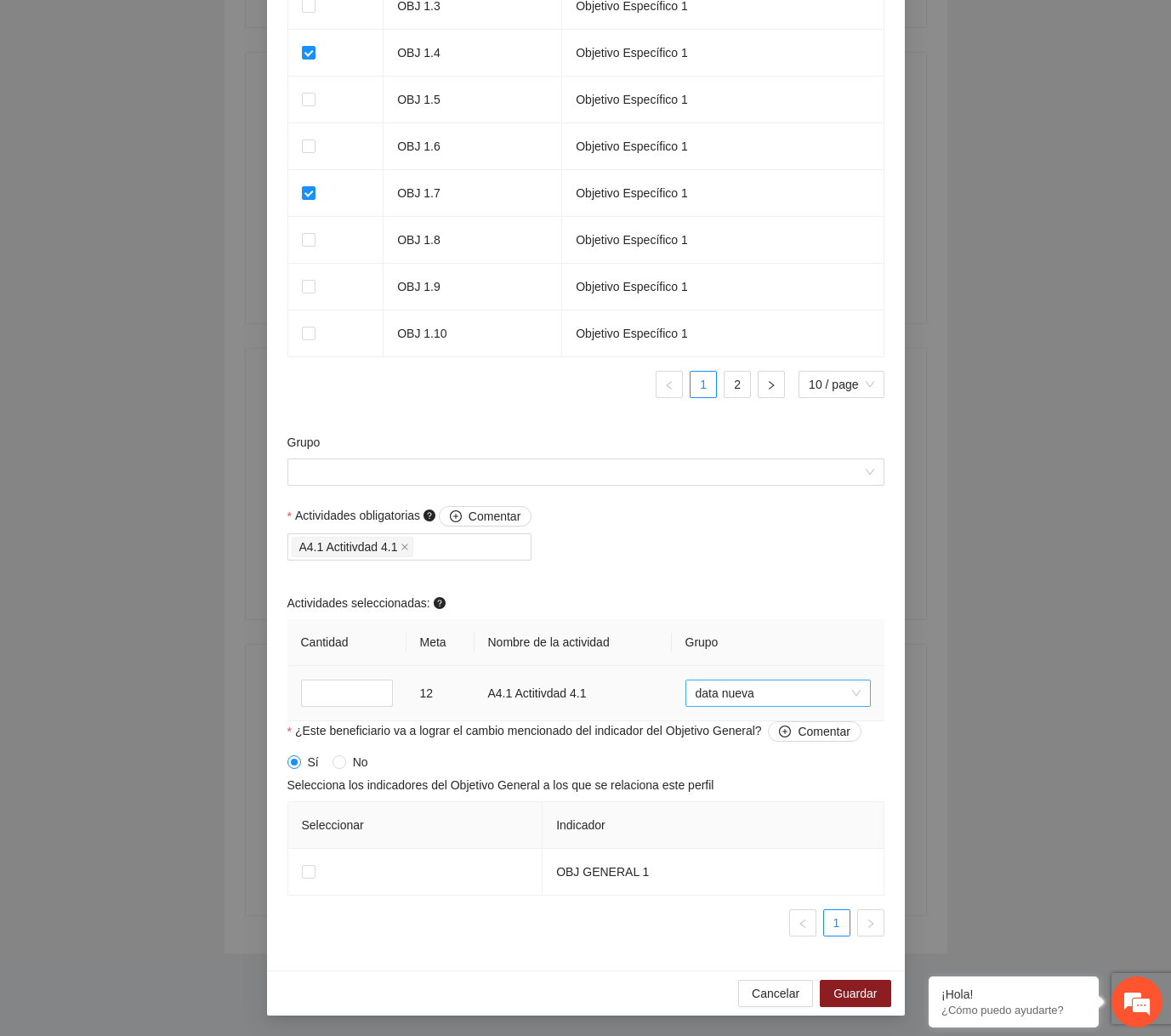
click at [792, 697] on span "data nueva" at bounding box center [778, 693] width 165 height 26
click at [751, 723] on div "Sin grupo" at bounding box center [777, 727] width 165 height 19
click at [861, 991] on span "Guardar" at bounding box center [855, 993] width 44 height 19
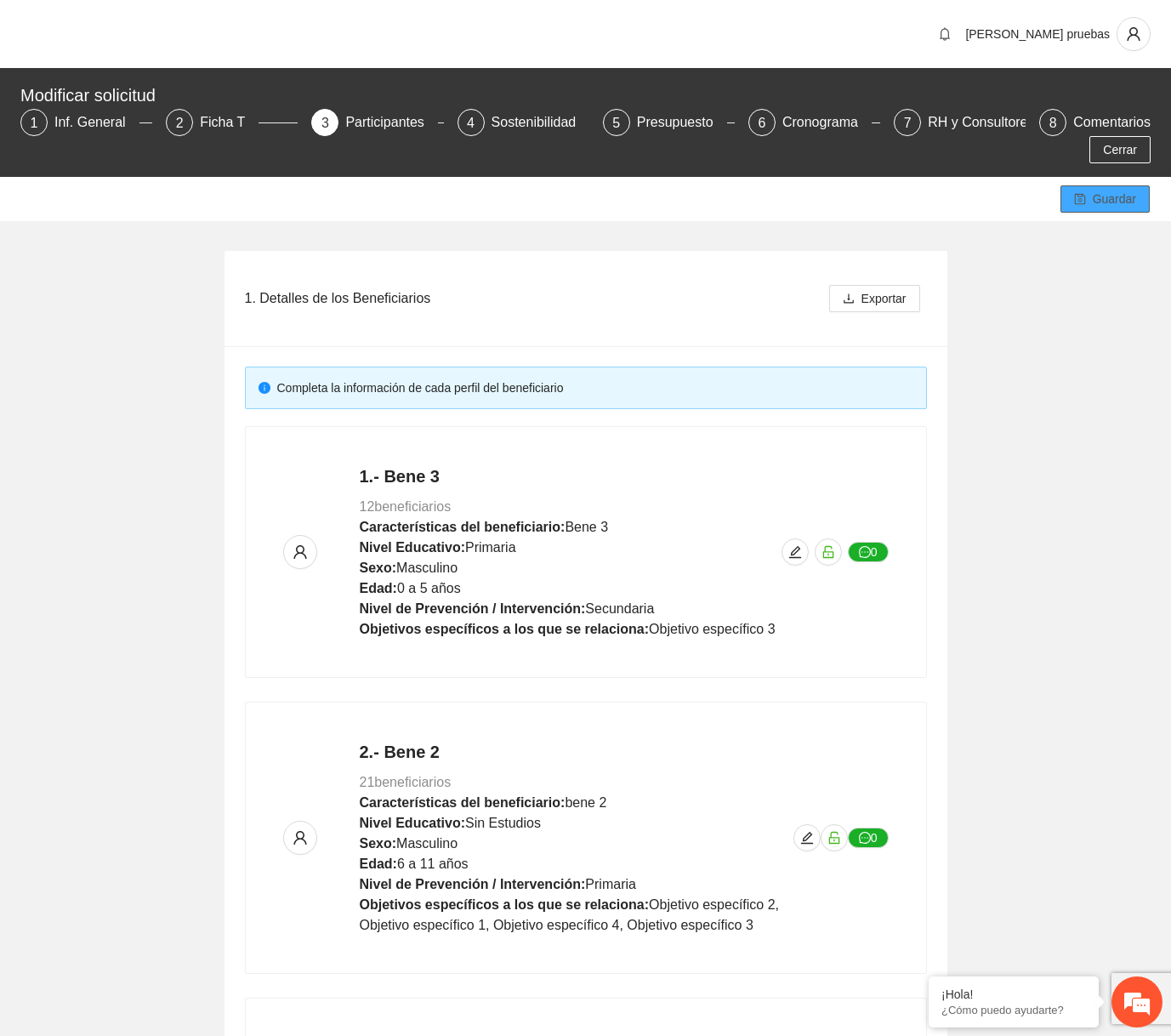
click at [1094, 195] on span "Guardar" at bounding box center [1114, 199] width 44 height 19
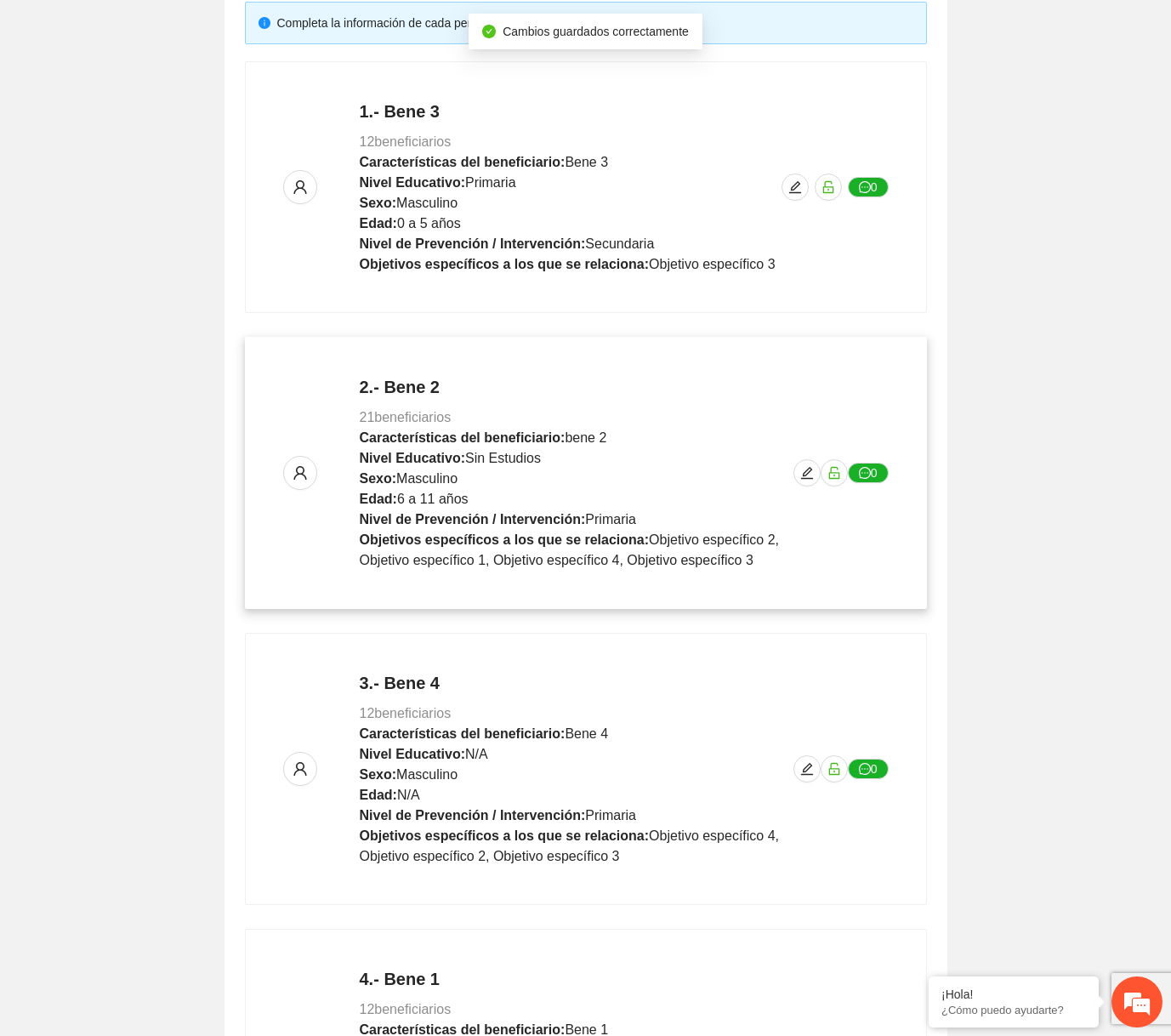
scroll to position [650, 0]
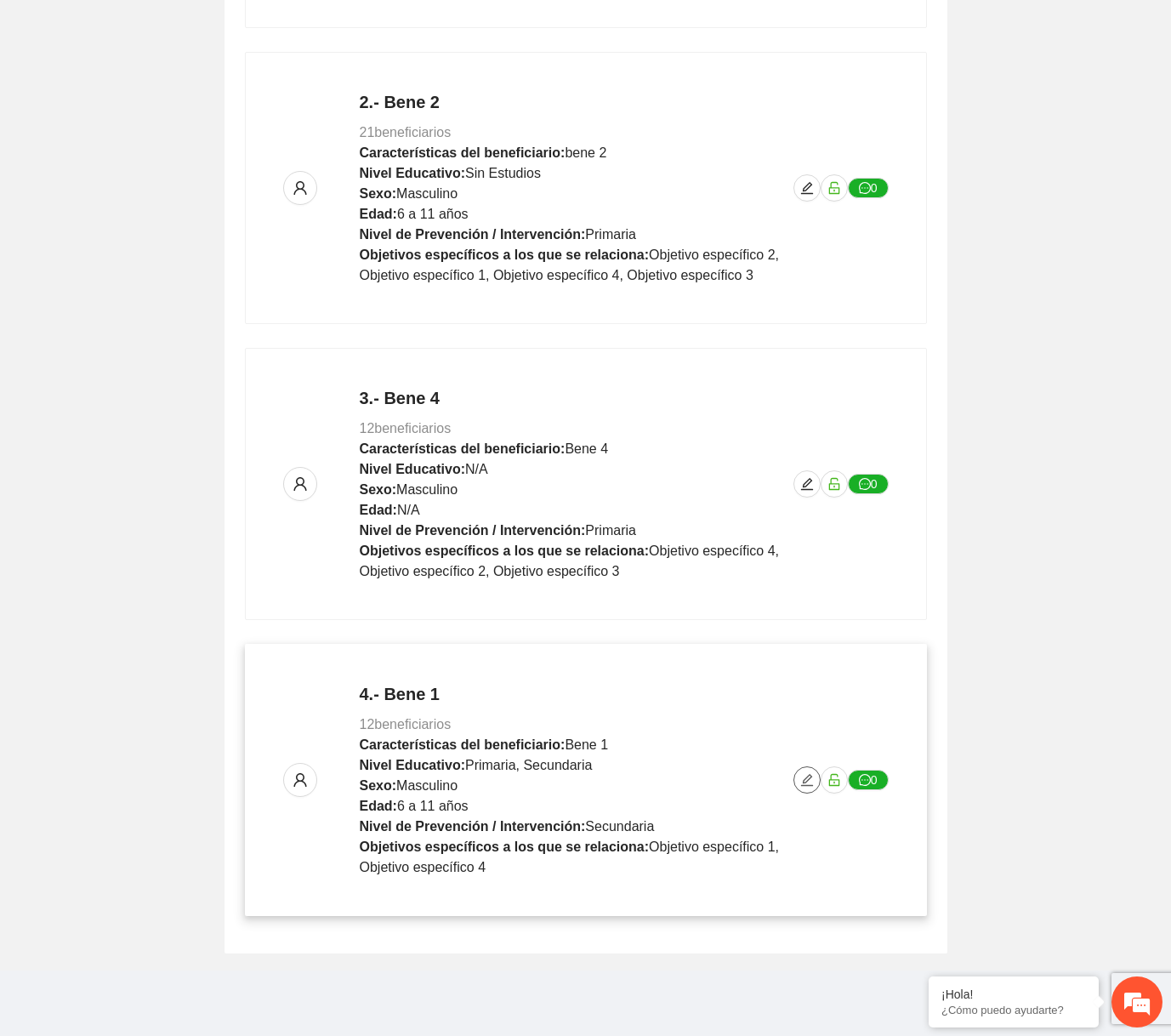
click at [811, 773] on icon "edit" at bounding box center [807, 779] width 13 height 13
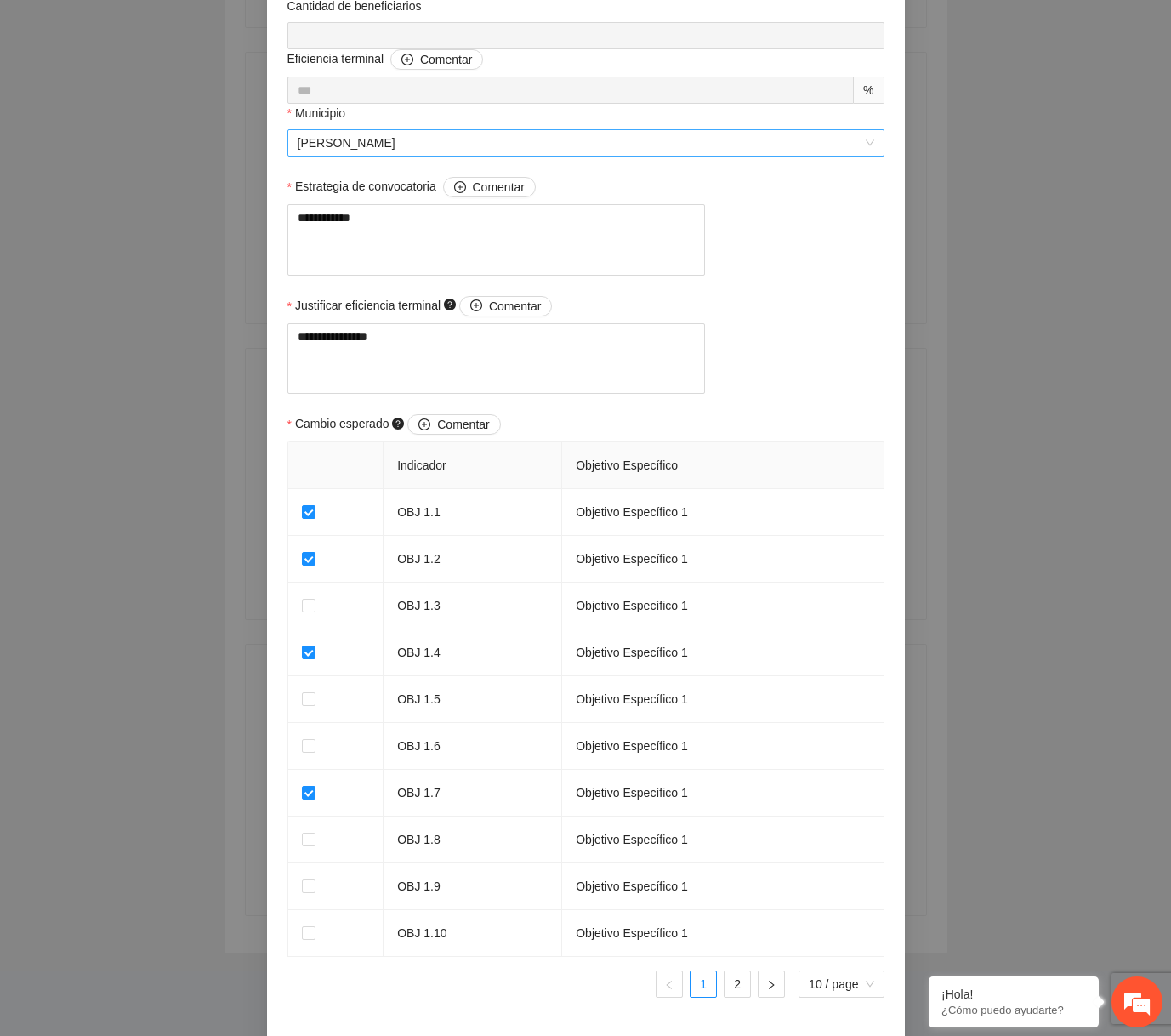
scroll to position [1288, 0]
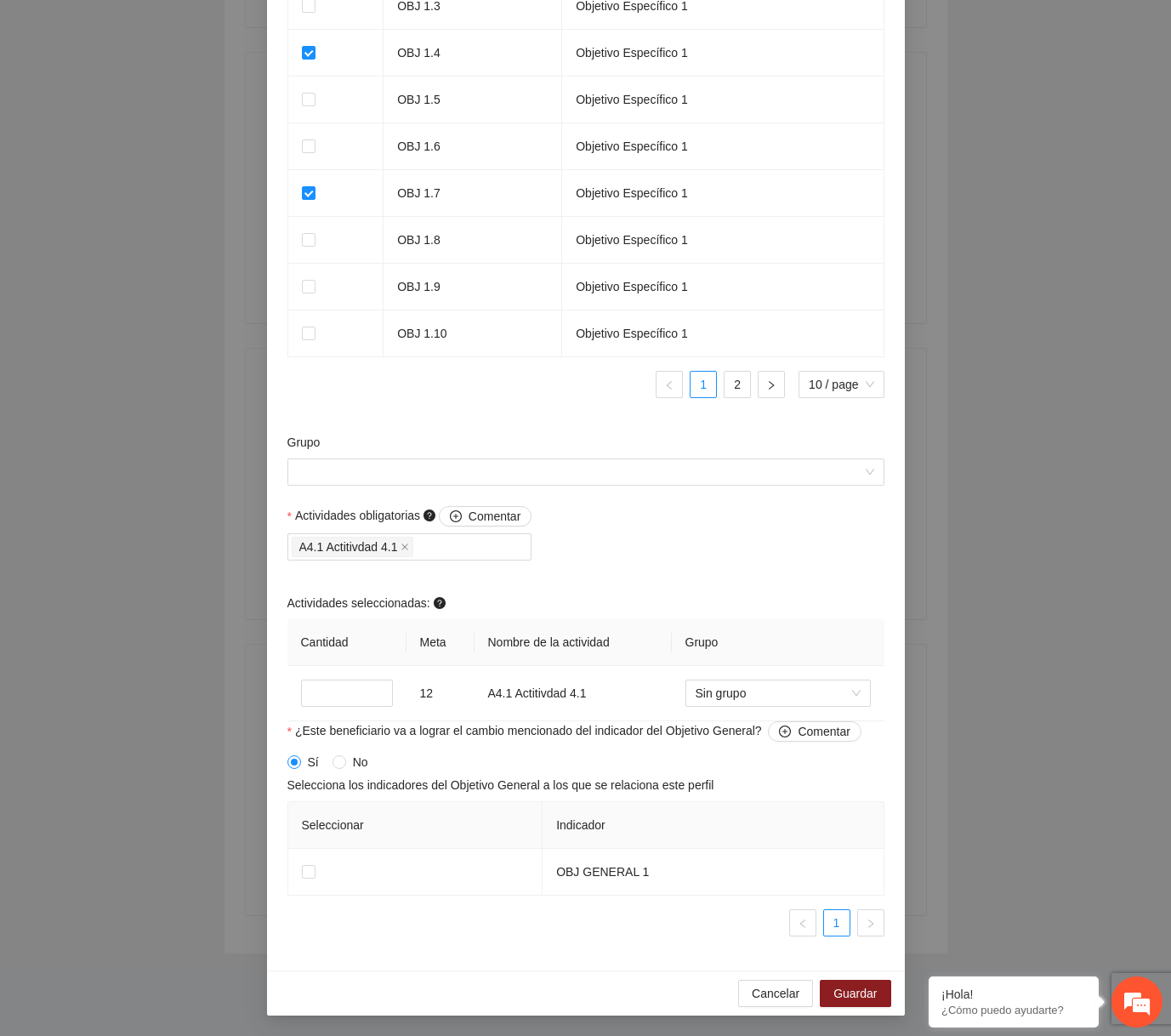
click at [764, 552] on div "Actividades obligatorias Comentar A4.1 Actitivdad 4.1 Actividades seleccionadas…" at bounding box center [585, 613] width 605 height 215
click at [782, 474] on input "Grupo" at bounding box center [579, 472] width 564 height 26
click at [781, 478] on input "Grupo" at bounding box center [579, 472] width 564 height 26
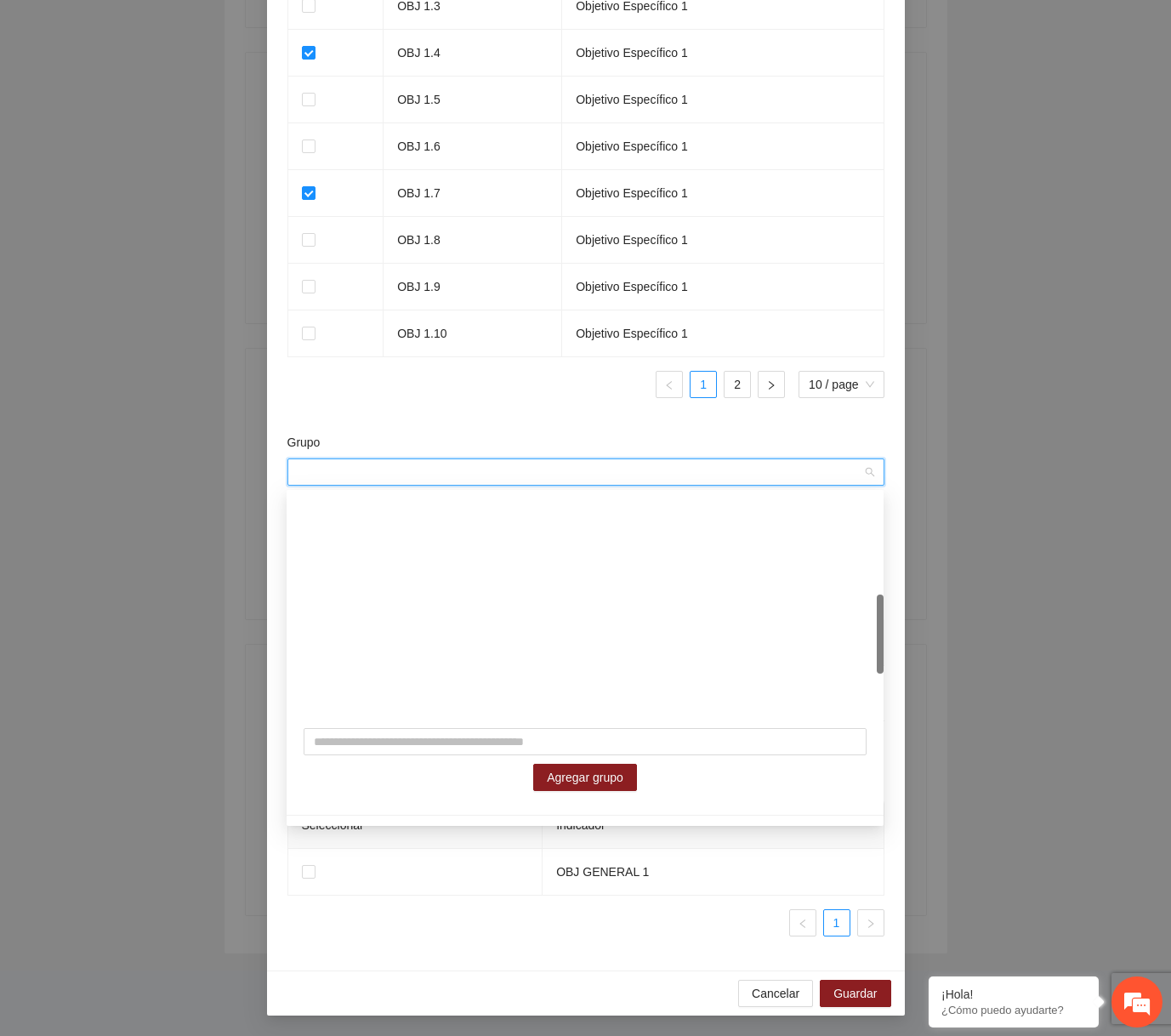
scroll to position [380, 0]
click at [482, 736] on input "text" at bounding box center [585, 741] width 563 height 27
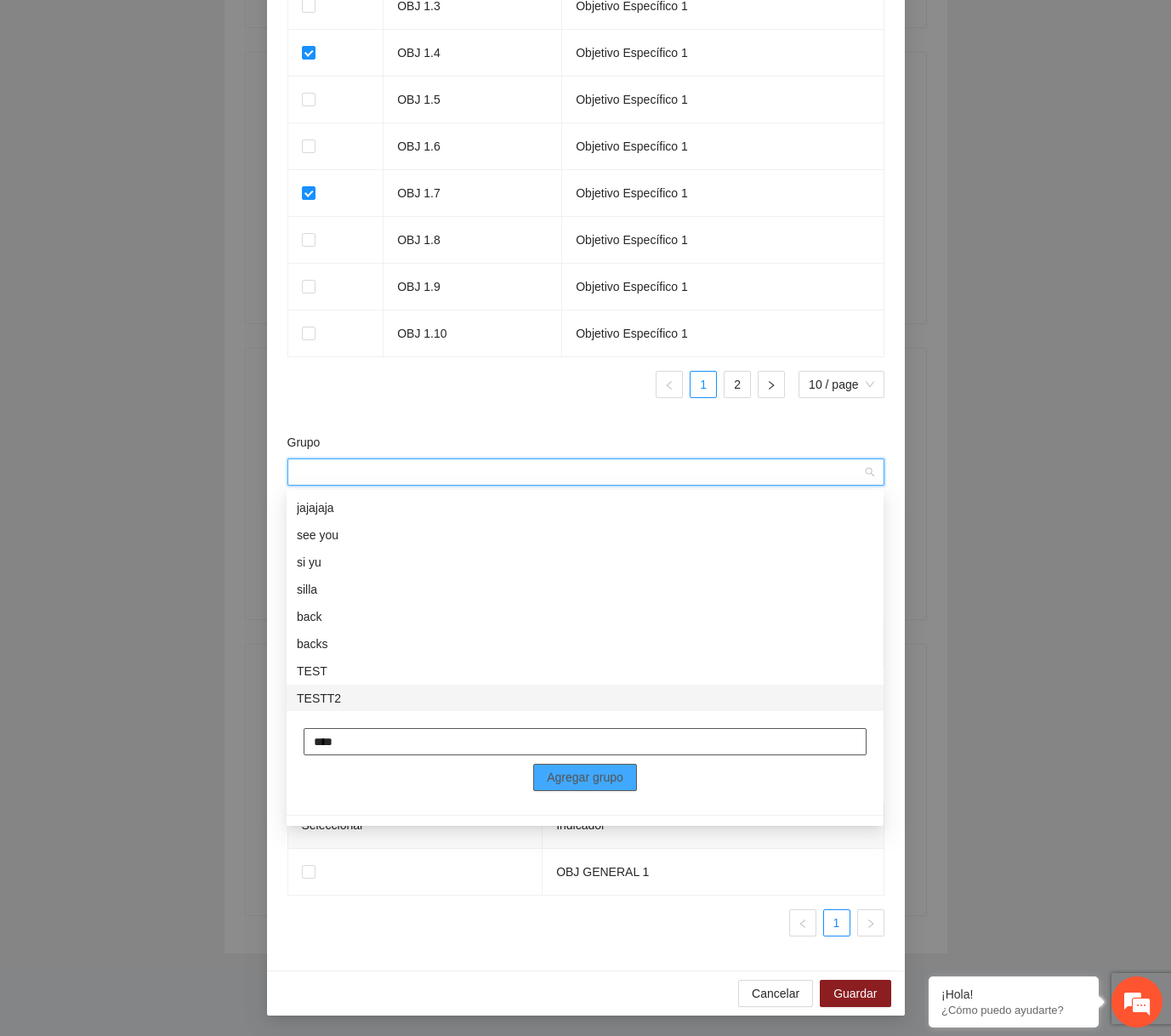
type input "****"
click at [547, 768] on span "Agregar grupo" at bounding box center [585, 777] width 77 height 19
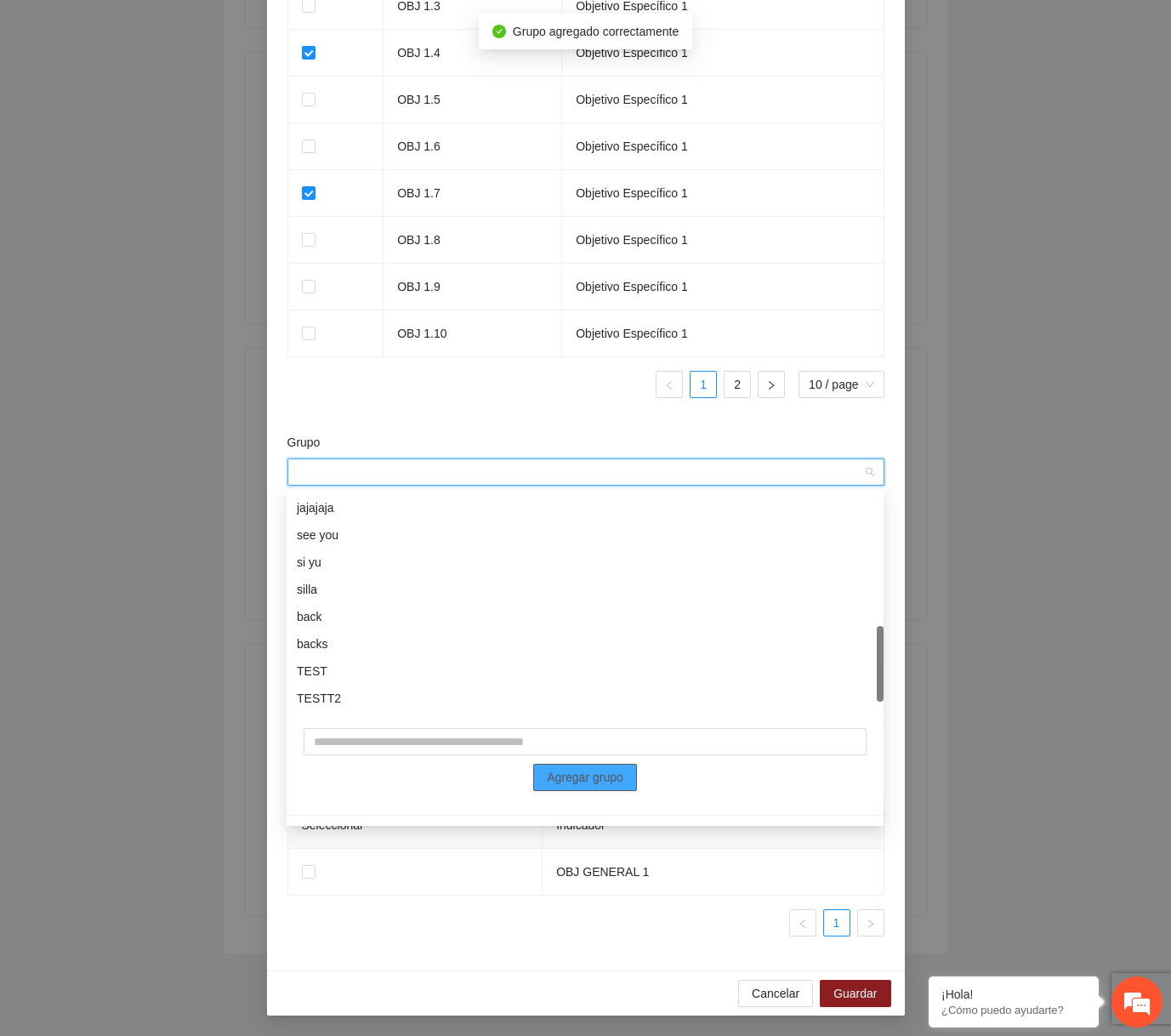
scroll to position [408, 0]
click at [461, 407] on div "Indicador Objetivo Específico OBJ 1.1 Objetivo Específico 1 OBJ 1.2 Objetivo Es…" at bounding box center [586, 127] width 597 height 570
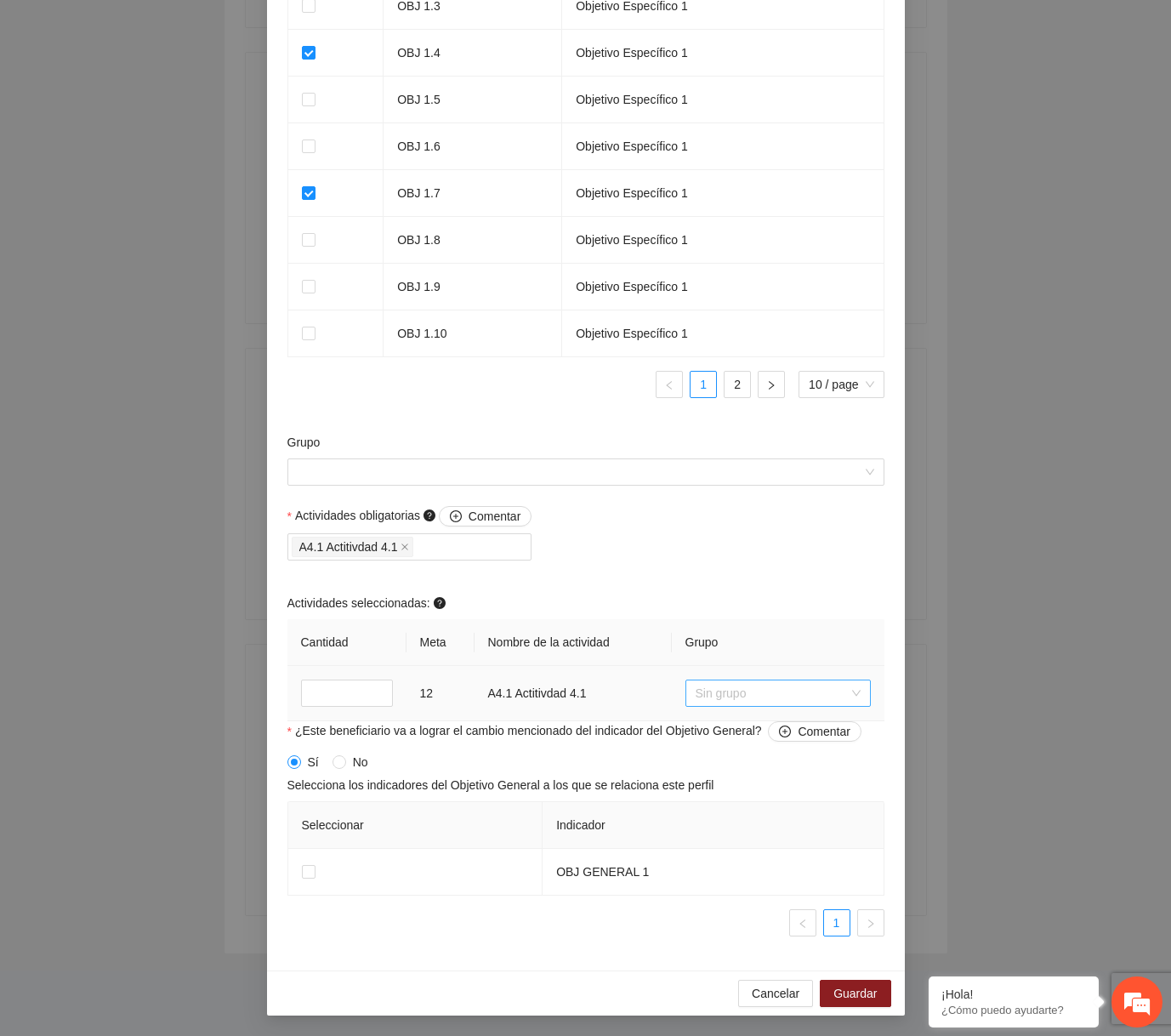
click at [803, 706] on div "Sin grupo" at bounding box center [778, 693] width 186 height 27
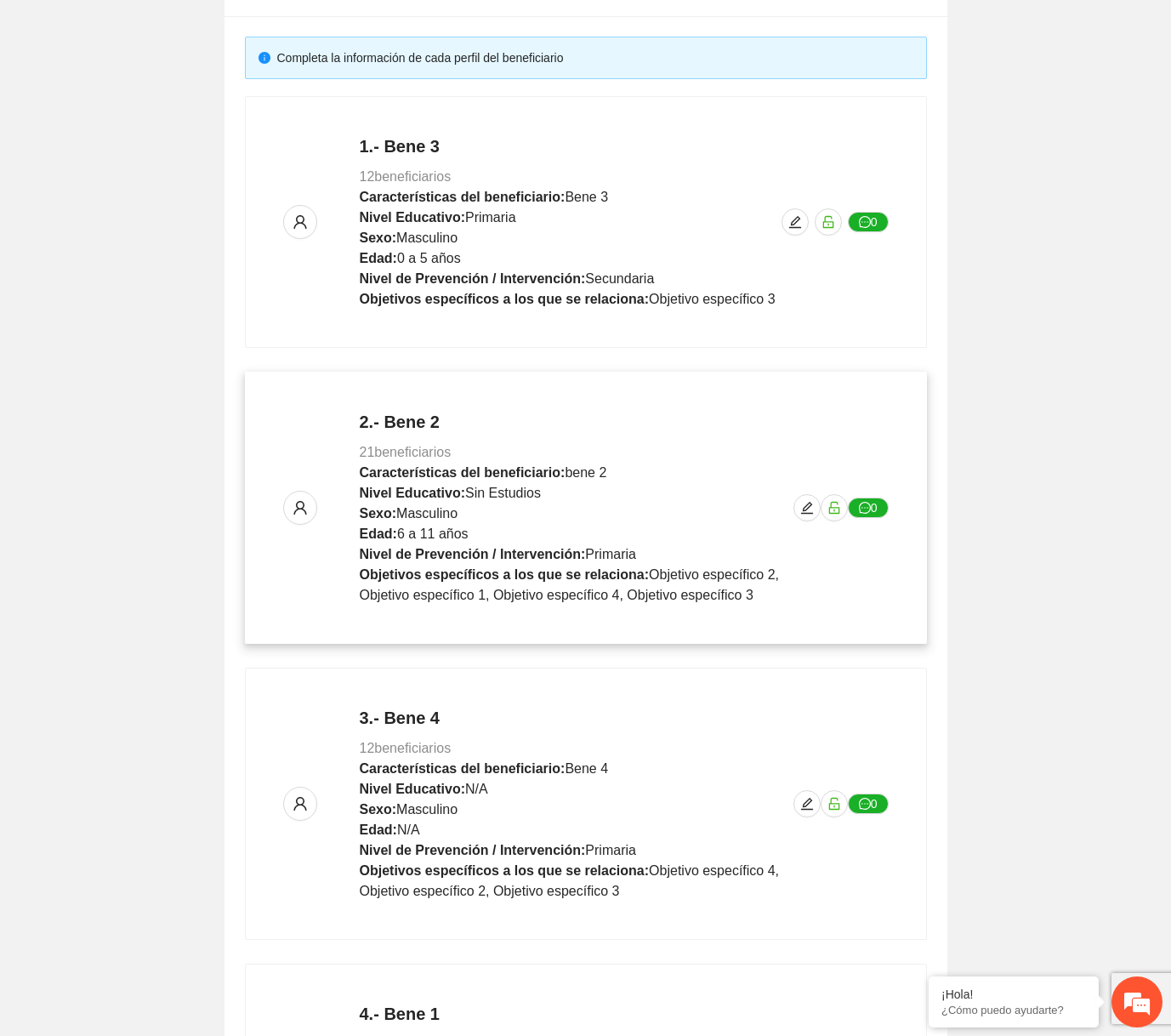
scroll to position [650, 0]
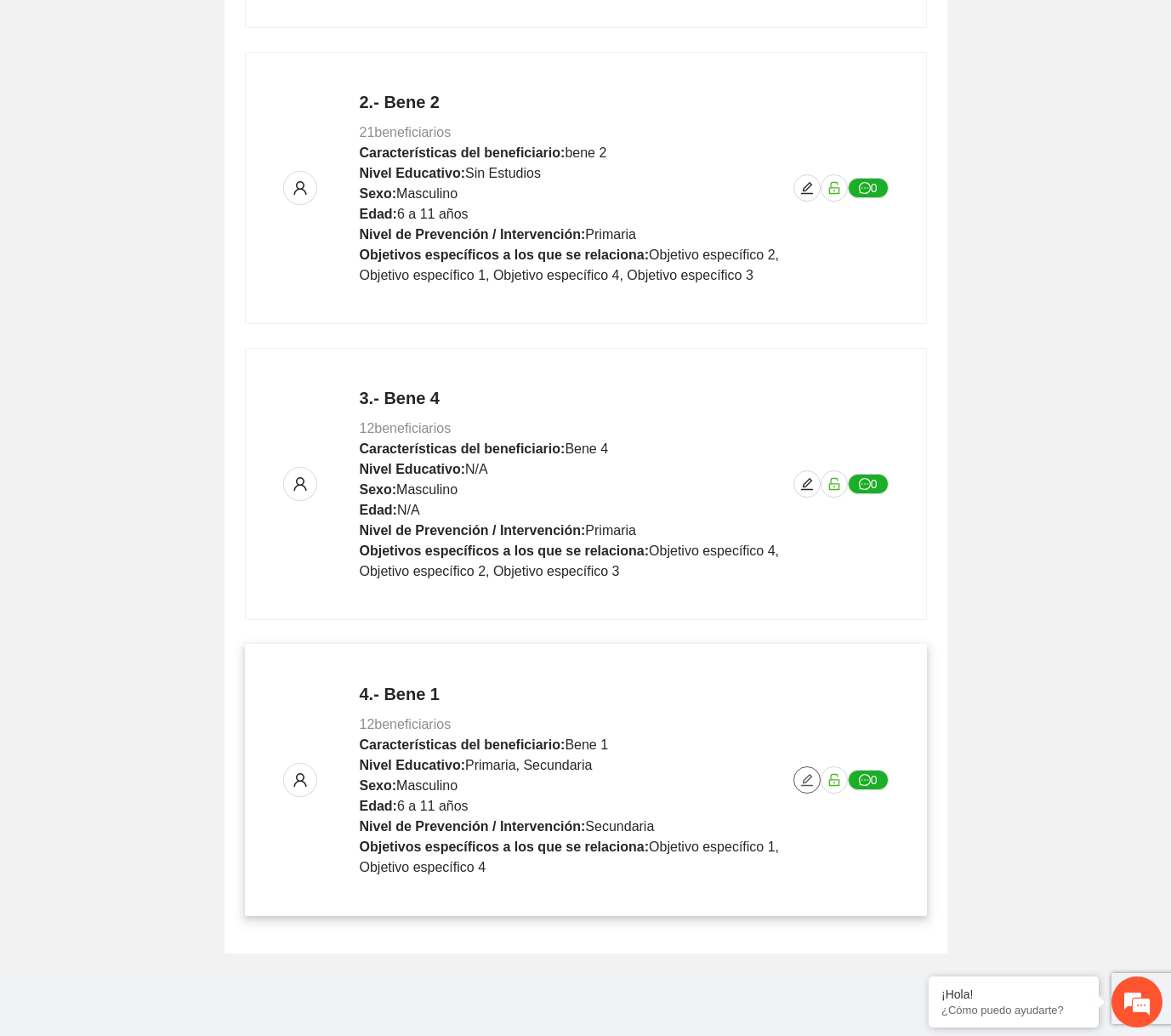
click at [805, 777] on icon "edit" at bounding box center [807, 779] width 12 height 12
click at [799, 764] on div "4.- Bene 1 12 beneficiarios Características del beneficiario: Bene 1 Nivel Educ…" at bounding box center [585, 779] width 605 height 196
click at [805, 783] on icon "edit" at bounding box center [807, 779] width 12 height 12
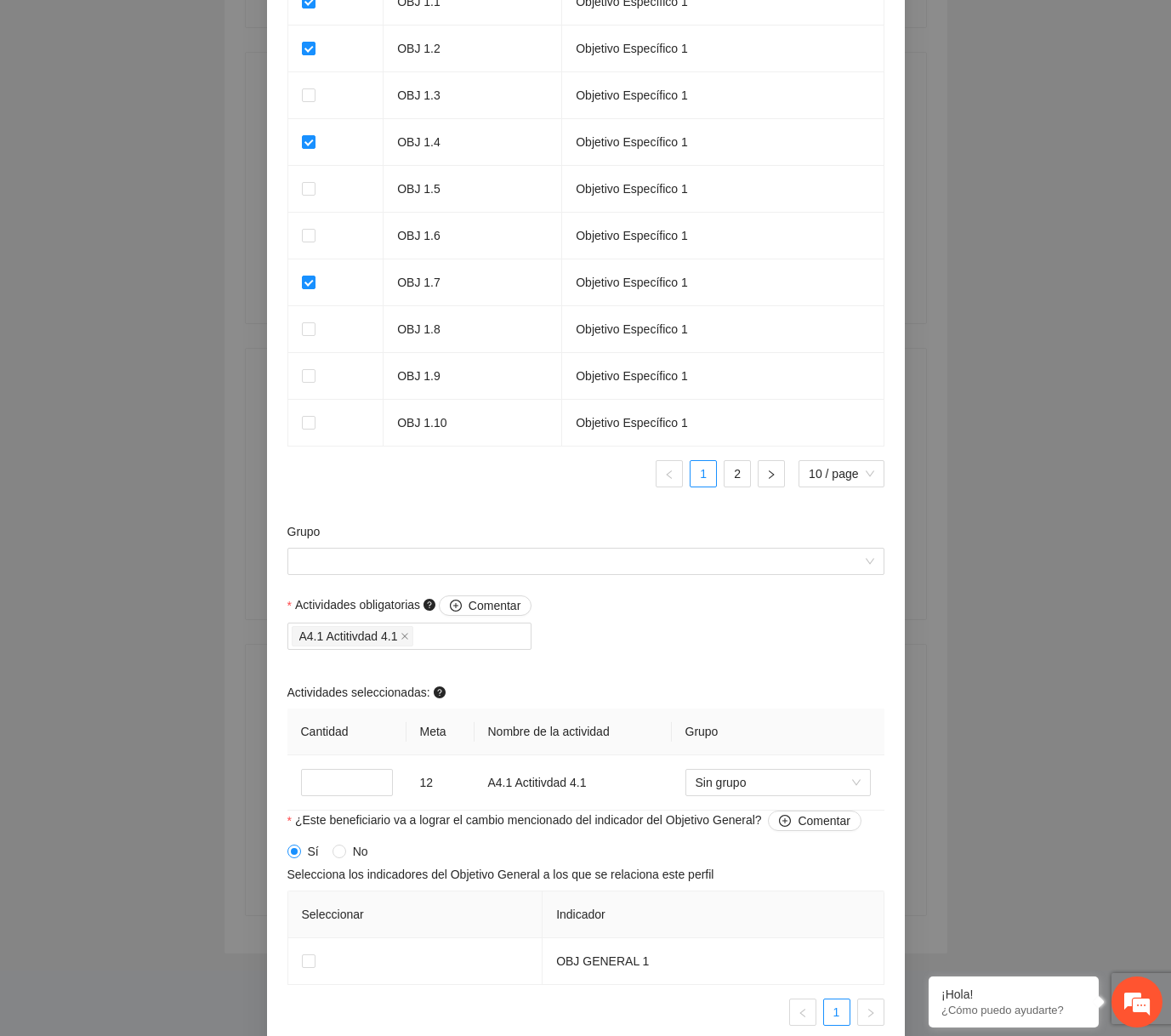
scroll to position [1288, 0]
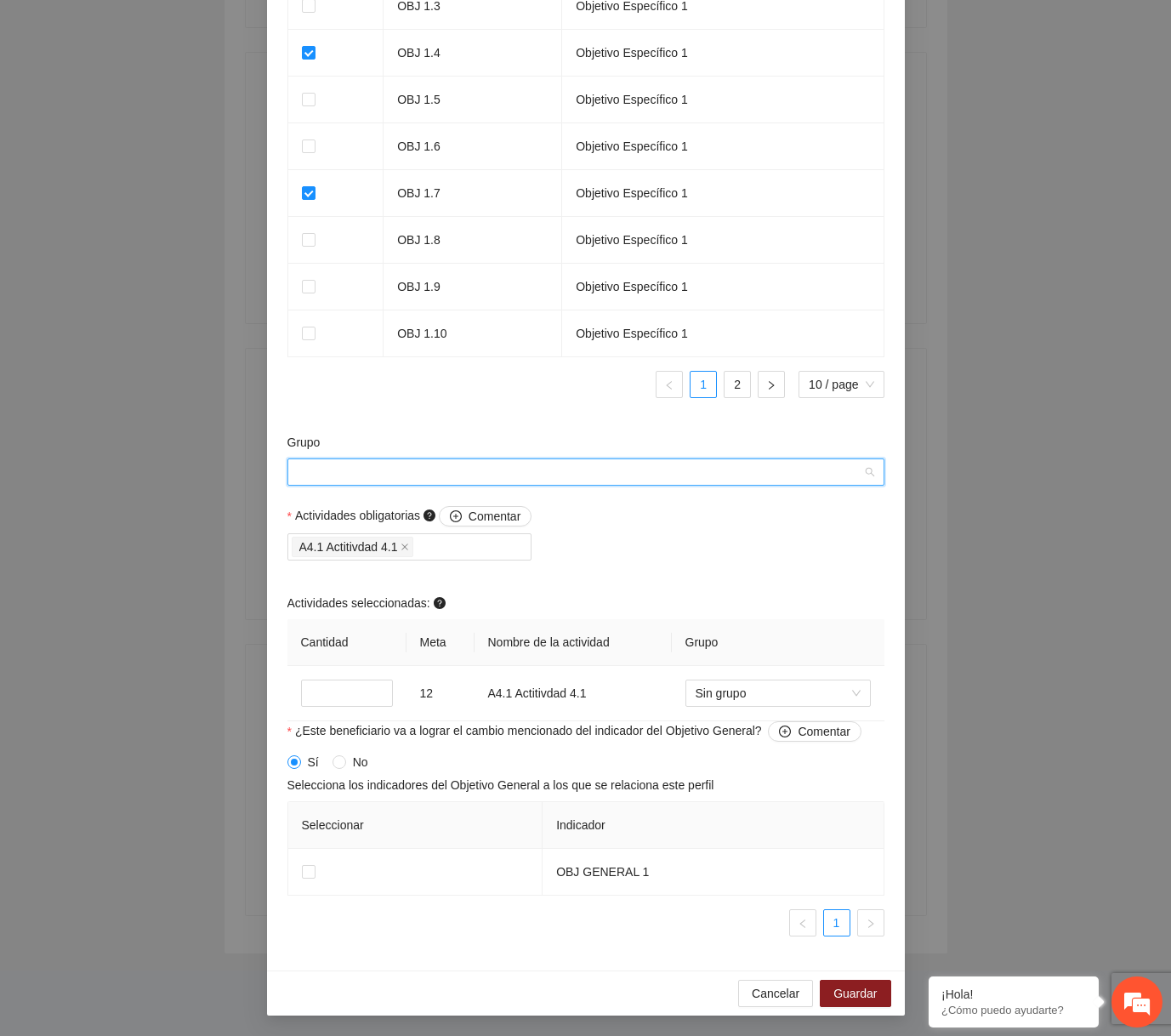
click at [654, 472] on input "Grupo" at bounding box center [579, 472] width 564 height 26
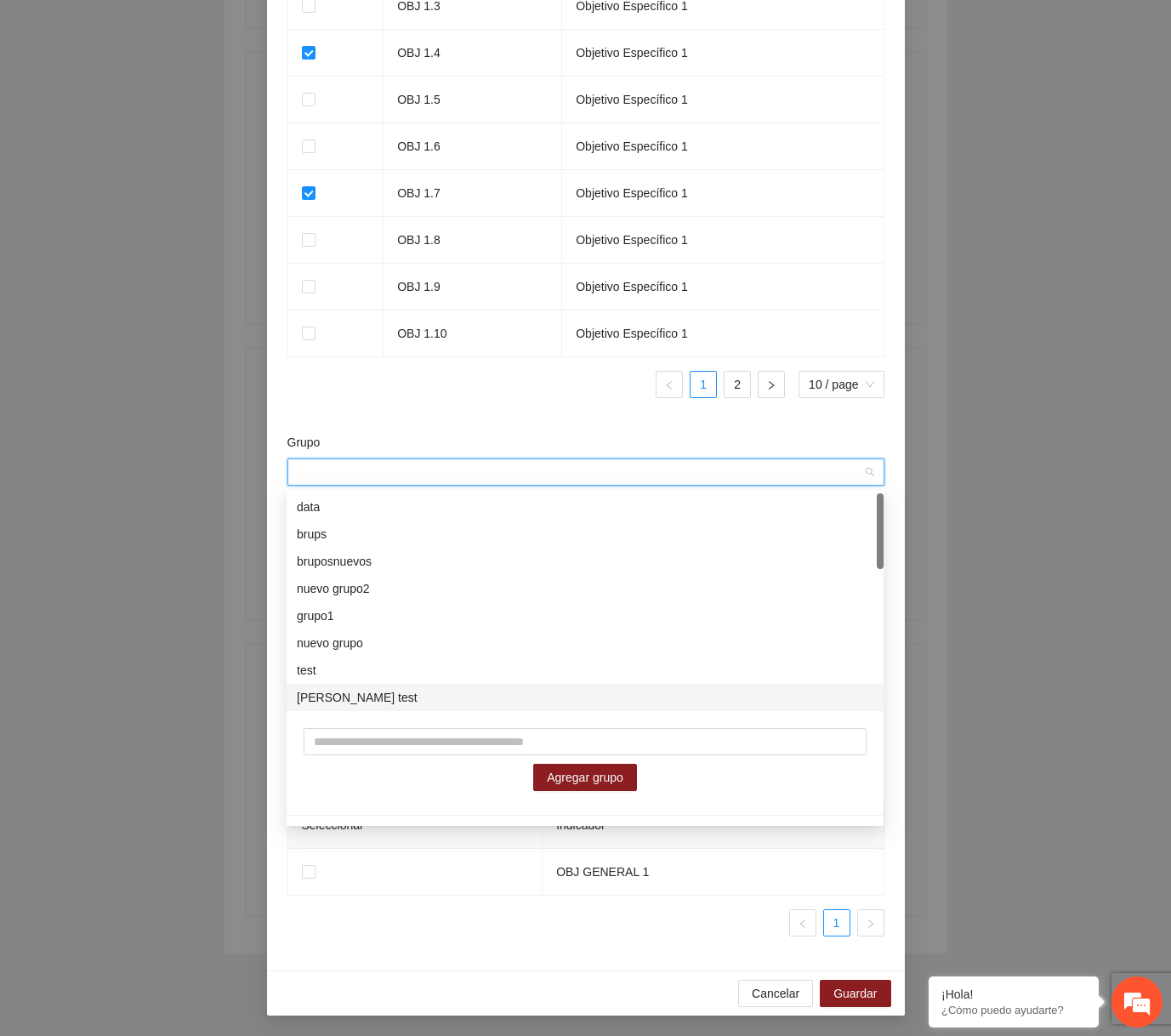
click at [485, 724] on div "Agregar grupo" at bounding box center [585, 759] width 597 height 97
click at [467, 745] on input "text" at bounding box center [585, 741] width 563 height 27
type input "*********"
click at [575, 769] on span "Agregar grupo" at bounding box center [585, 777] width 77 height 19
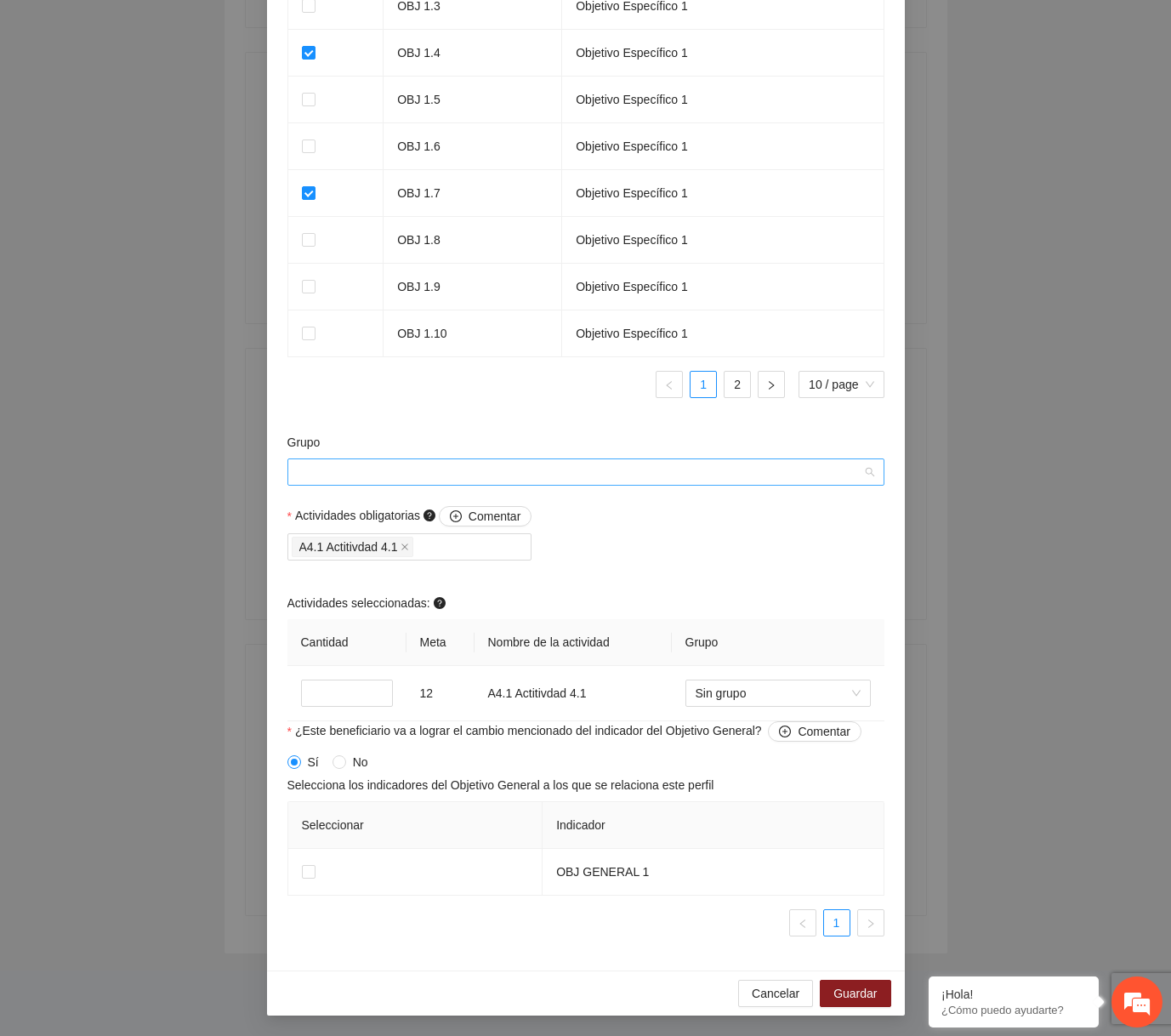
click at [695, 465] on input "Grupo" at bounding box center [579, 472] width 564 height 26
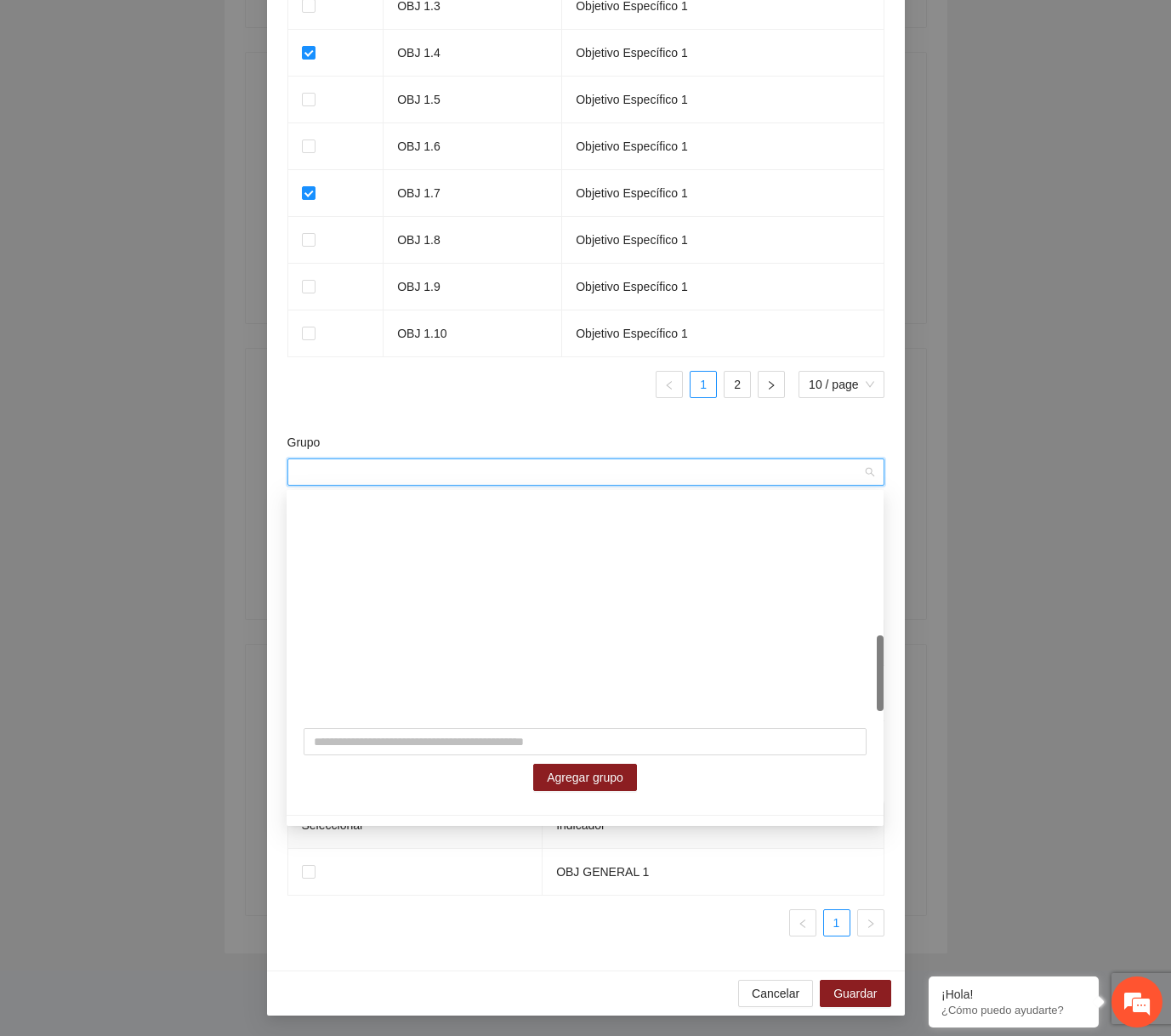
scroll to position [408, 0]
click at [509, 739] on input "text" at bounding box center [585, 741] width 563 height 27
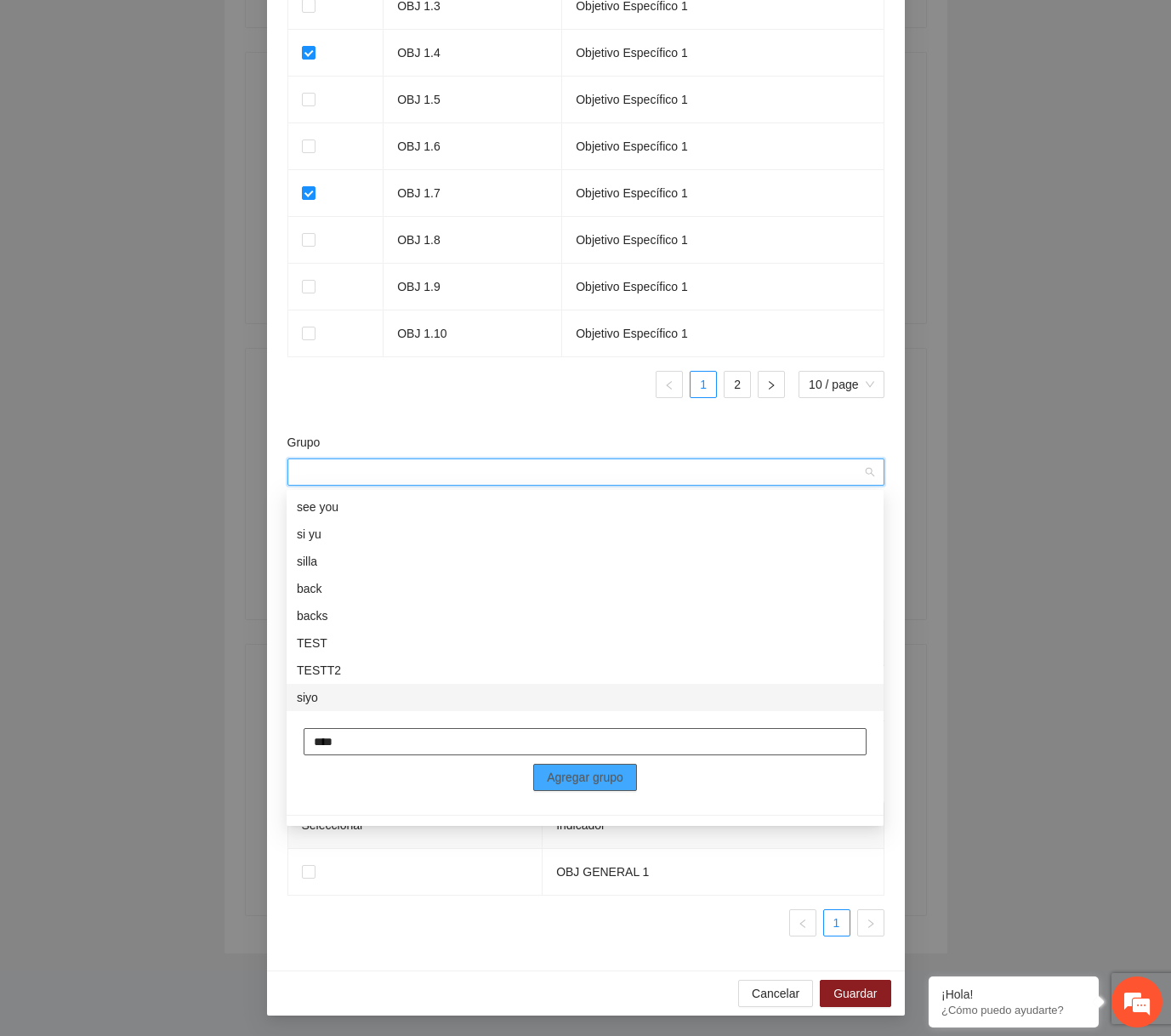
type input "****"
click at [600, 778] on span "Agregar grupo" at bounding box center [585, 777] width 77 height 19
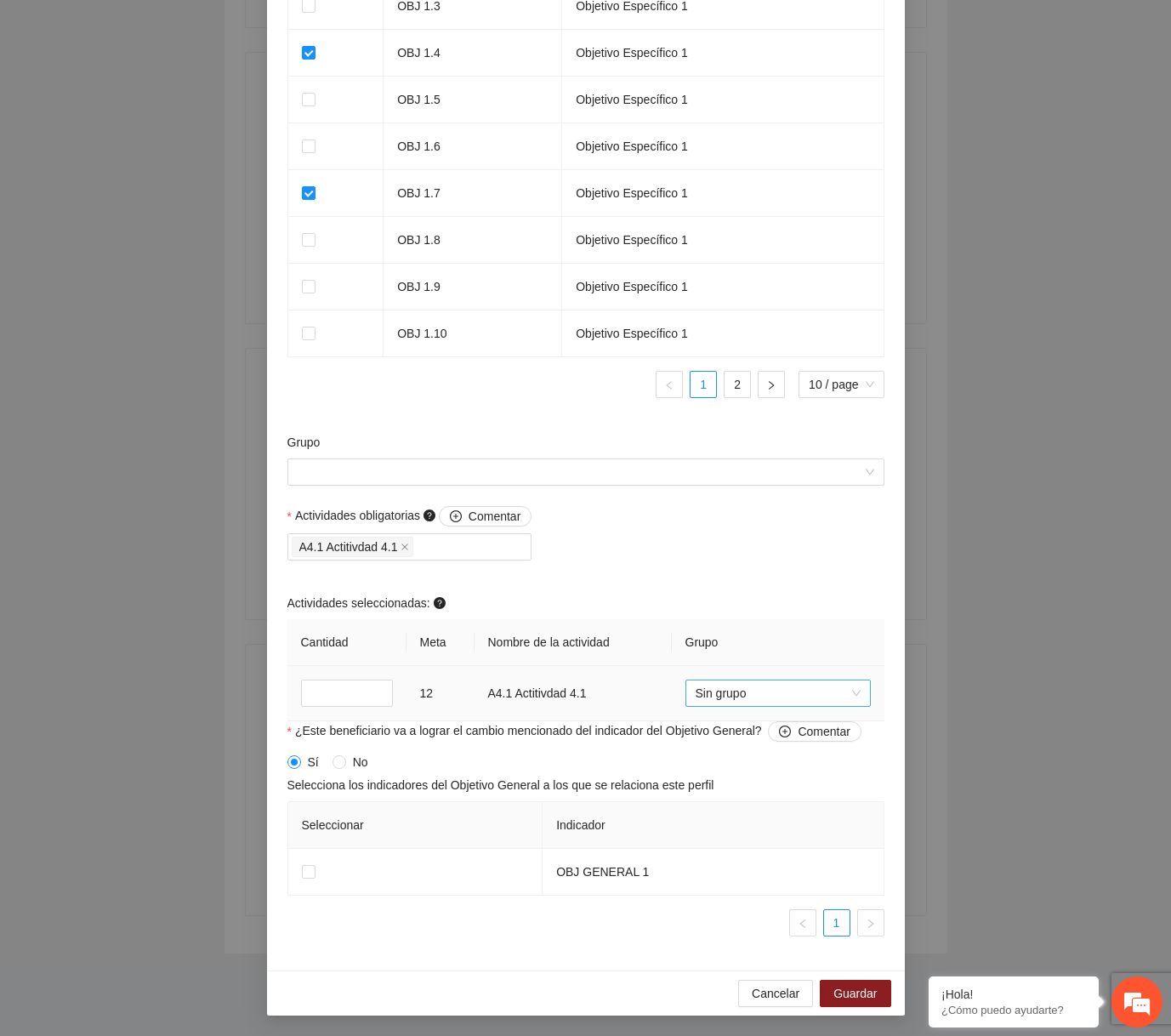
click at [808, 698] on span "Sin grupo" at bounding box center [778, 693] width 165 height 26
click at [714, 562] on div "Actividades obligatorias Comentar A4.1 Actitivdad 4.1 Actividades seleccionadas…" at bounding box center [585, 613] width 605 height 215
click at [737, 682] on span "Sin grupo" at bounding box center [778, 693] width 165 height 26
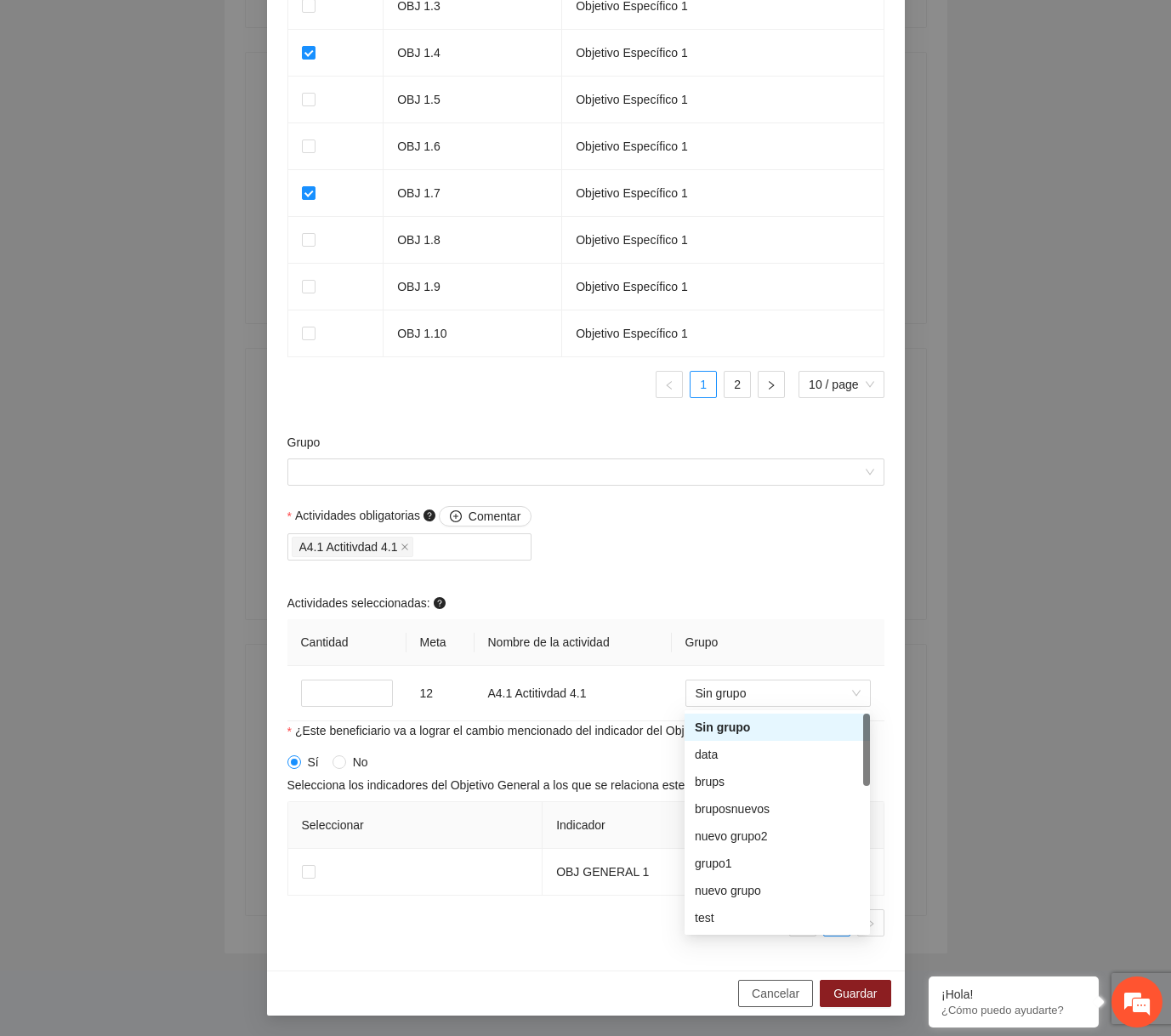
click at [763, 988] on span "Cancelar" at bounding box center [775, 993] width 47 height 19
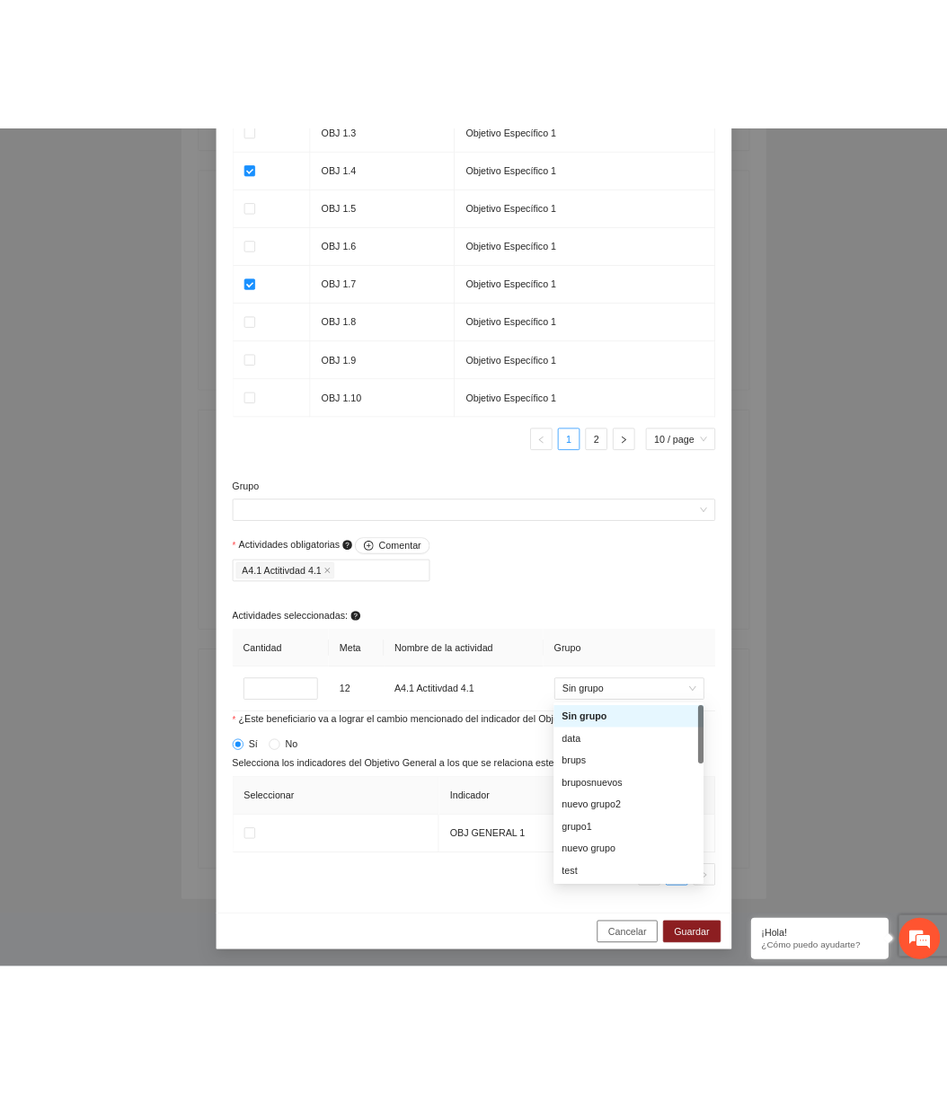
scroll to position [958, 0]
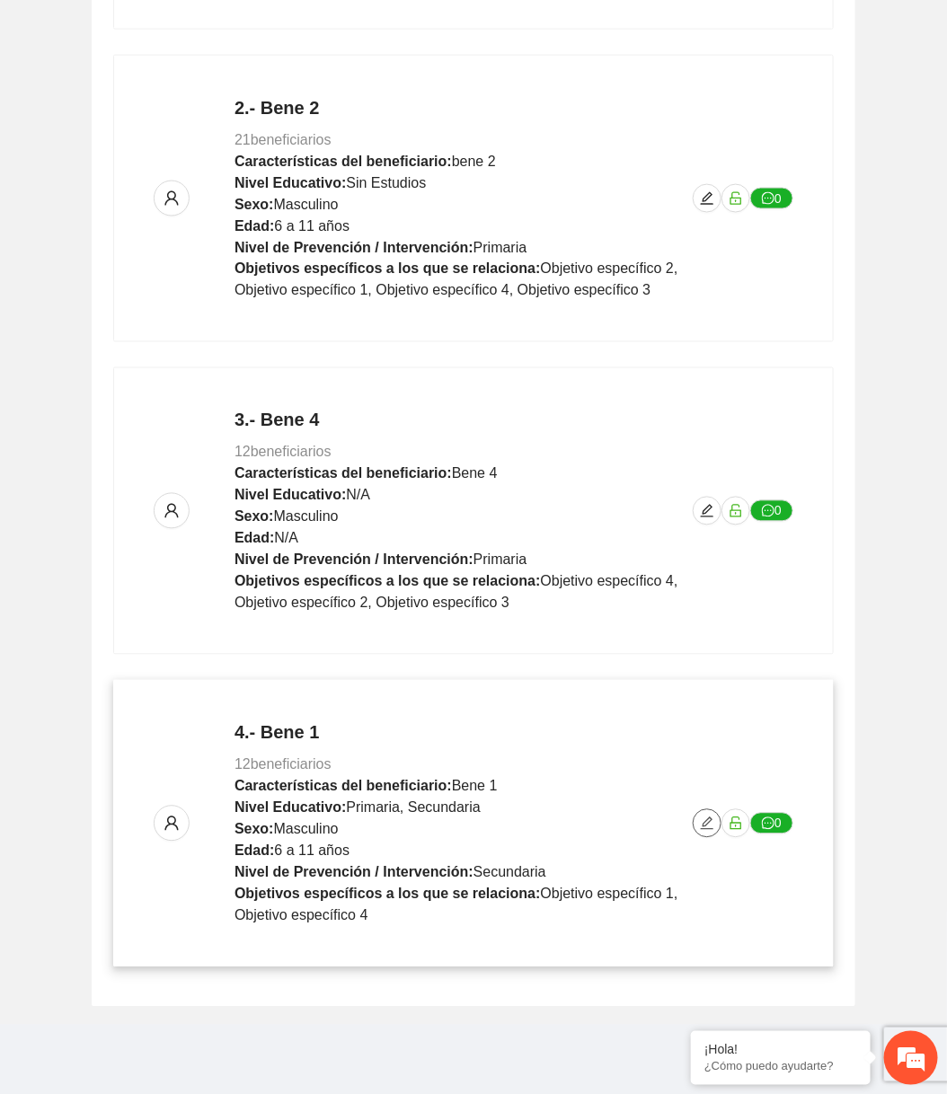
click at [710, 829] on button "button" at bounding box center [706, 823] width 29 height 29
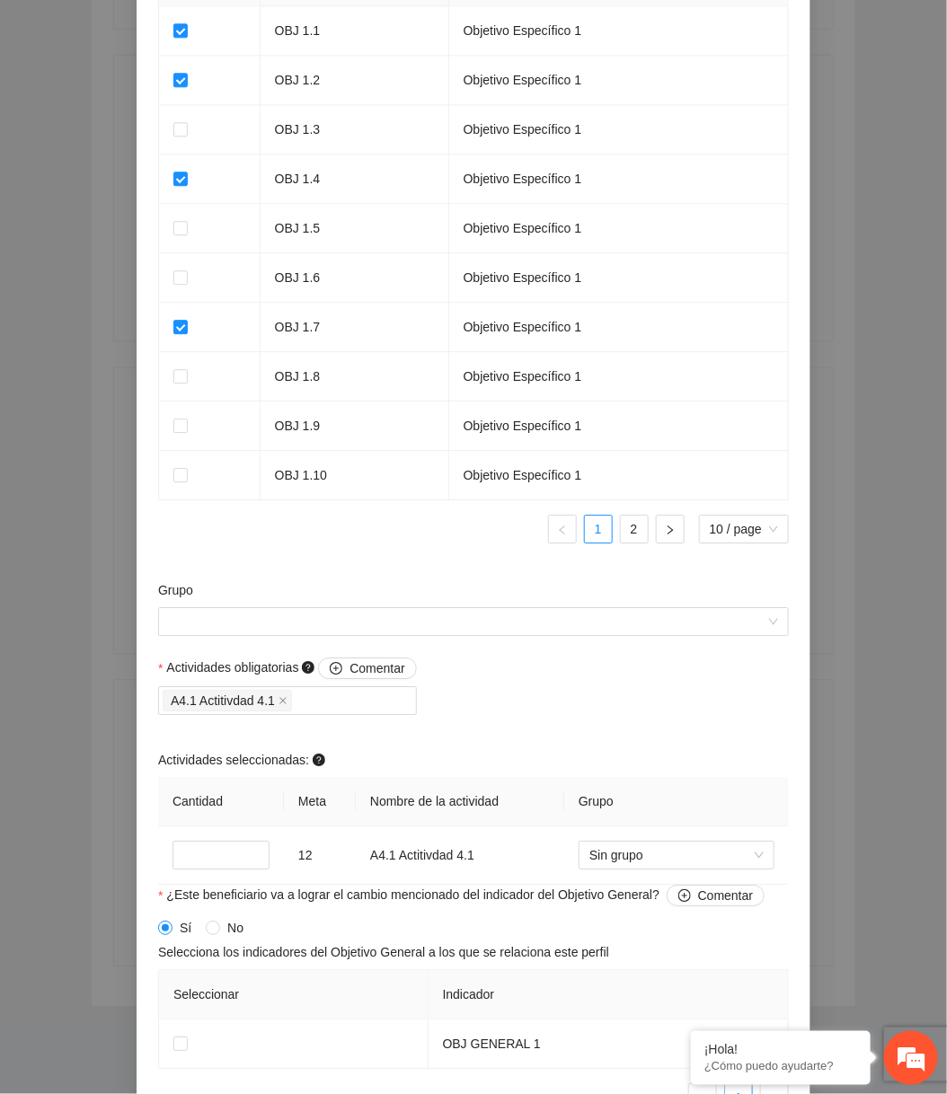
scroll to position [1360, 0]
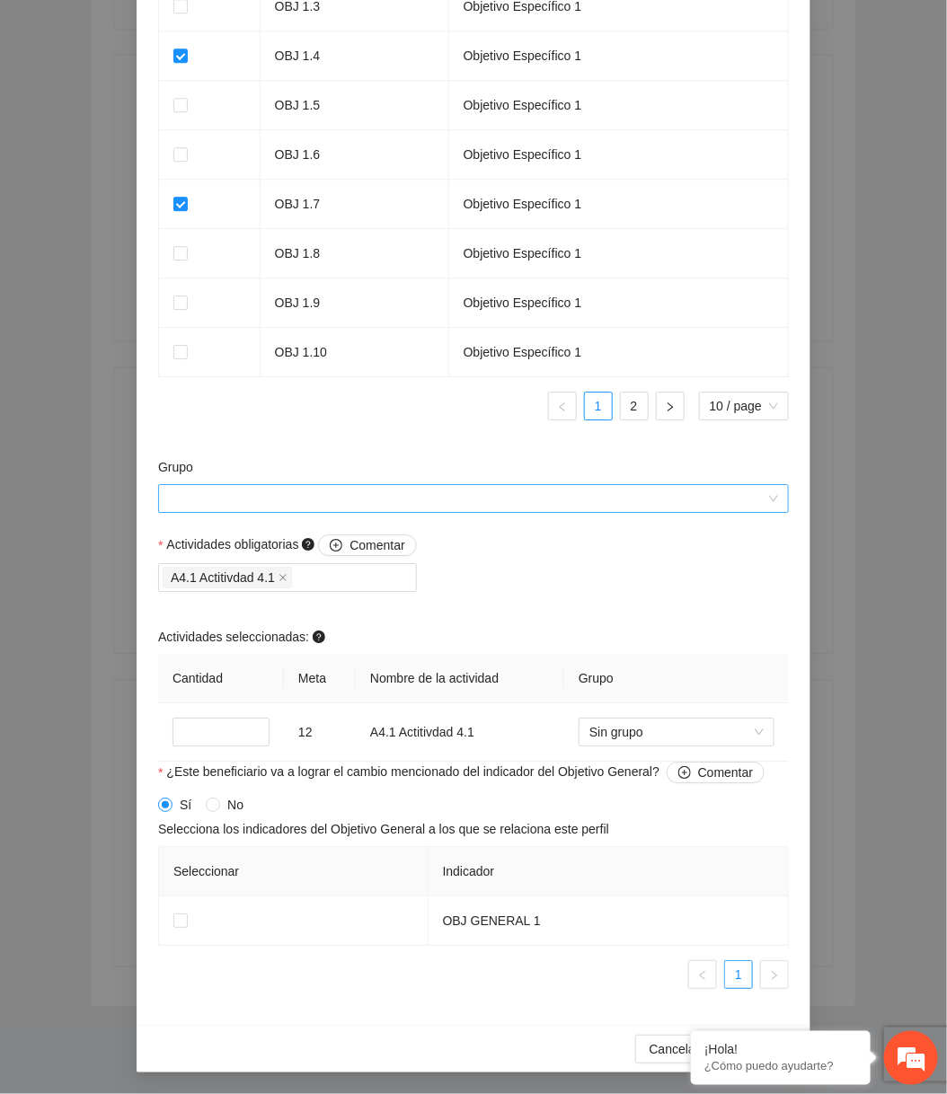
click at [491, 512] on span at bounding box center [467, 498] width 596 height 27
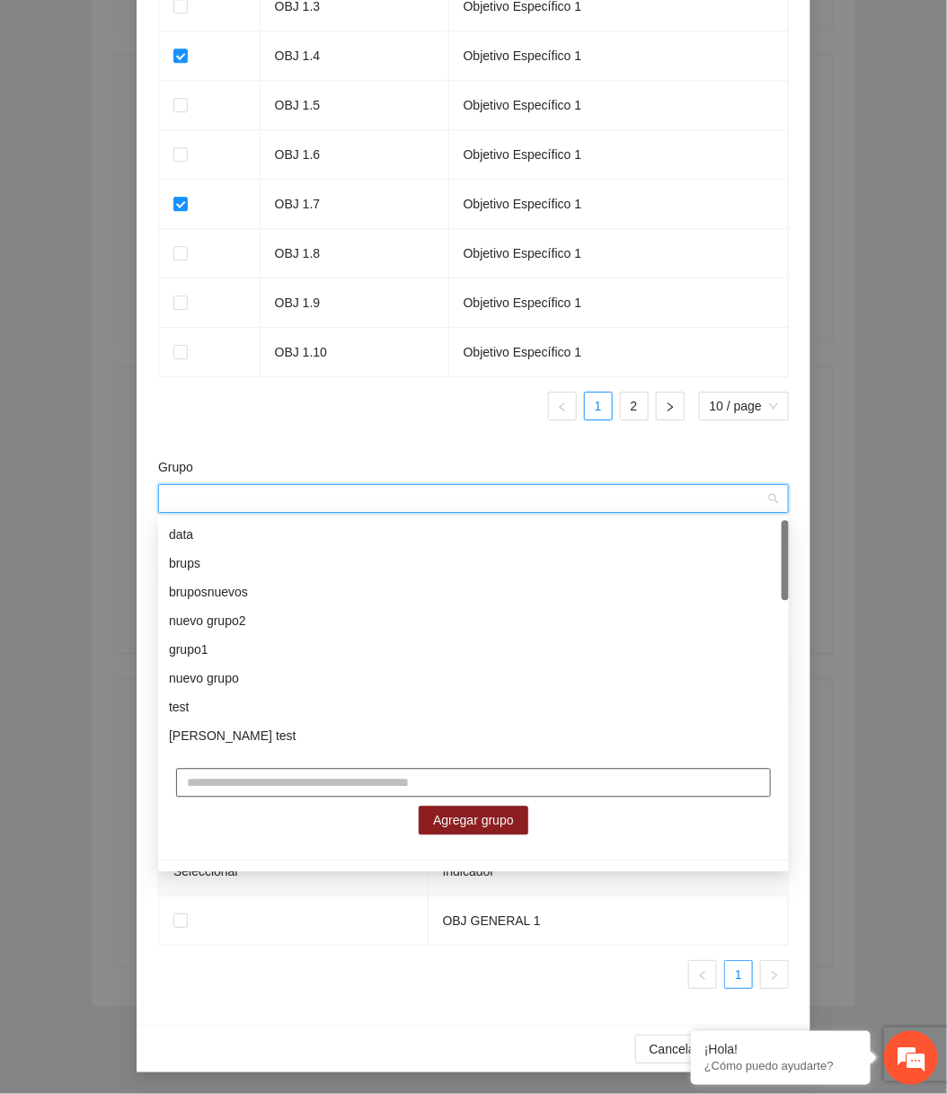
click at [370, 783] on input "text" at bounding box center [473, 783] width 595 height 29
type input "*******"
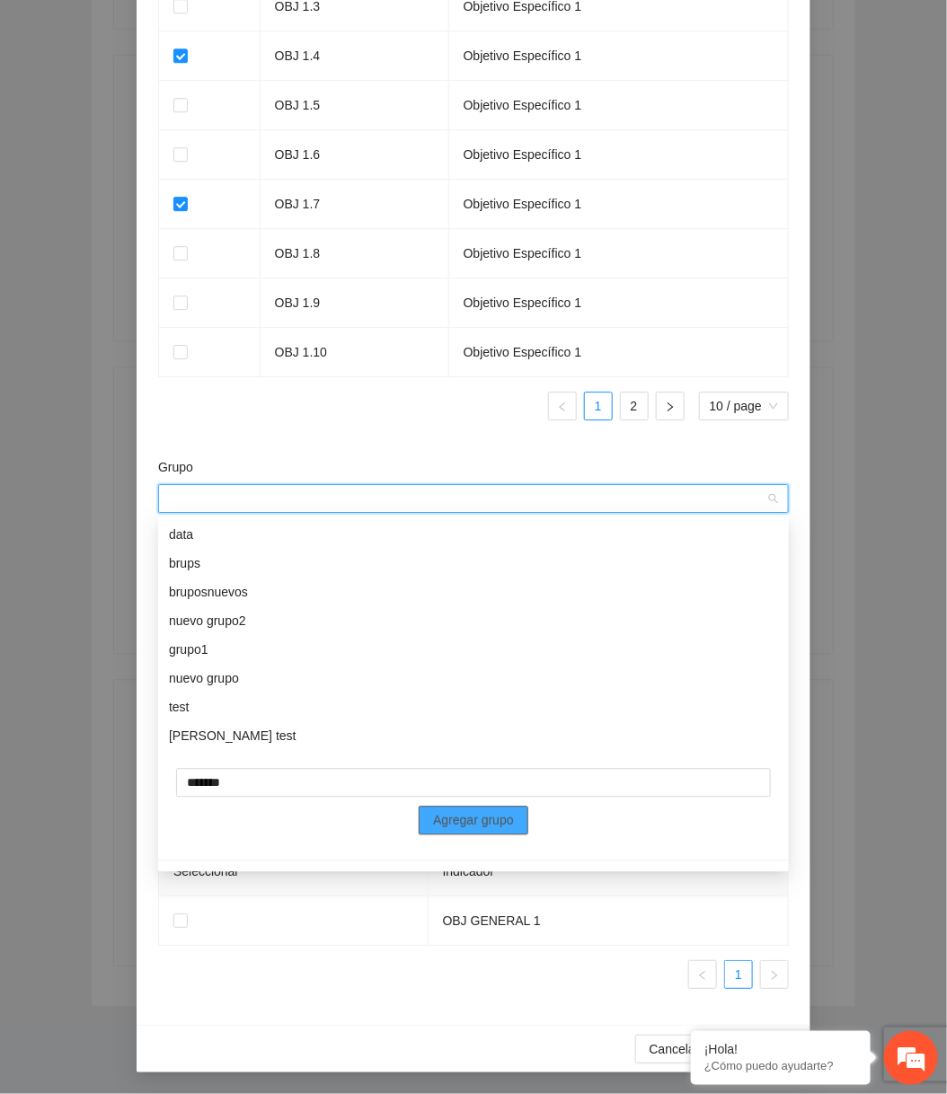
click at [460, 814] on span "Agregar grupo" at bounding box center [473, 821] width 81 height 20
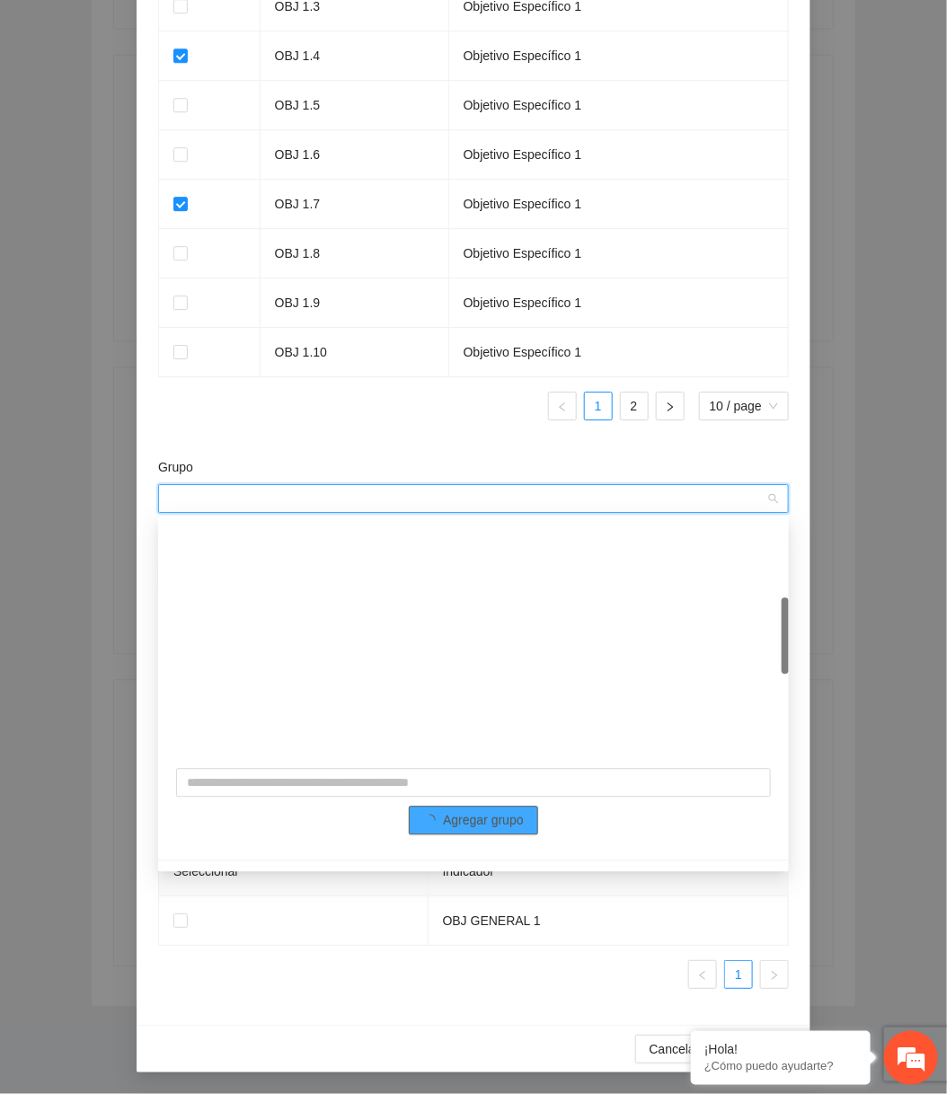
scroll to position [460, 0]
